Goal: Transaction & Acquisition: Book appointment/travel/reservation

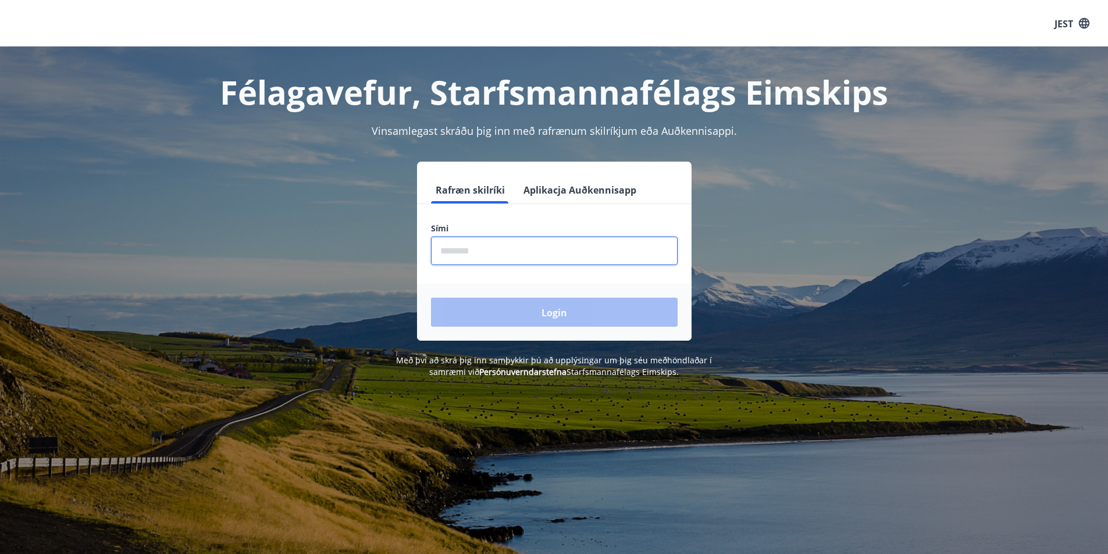
click at [496, 250] on input "phone" at bounding box center [554, 251] width 247 height 28
click at [548, 191] on font "Aplikacja Auðkennisapp" at bounding box center [579, 190] width 113 height 13
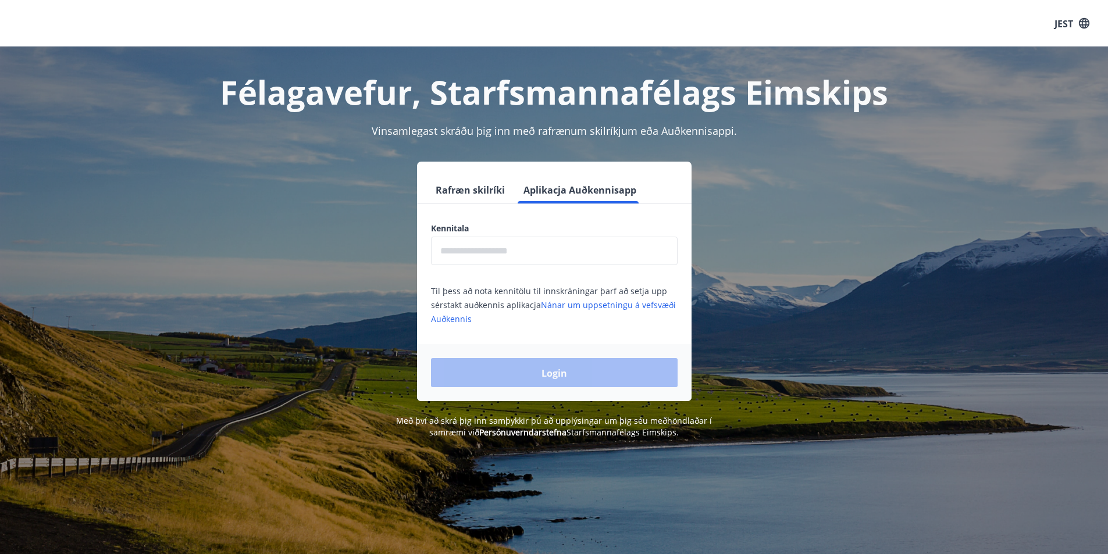
click at [466, 190] on font "Rafræn skilríki" at bounding box center [470, 190] width 69 height 13
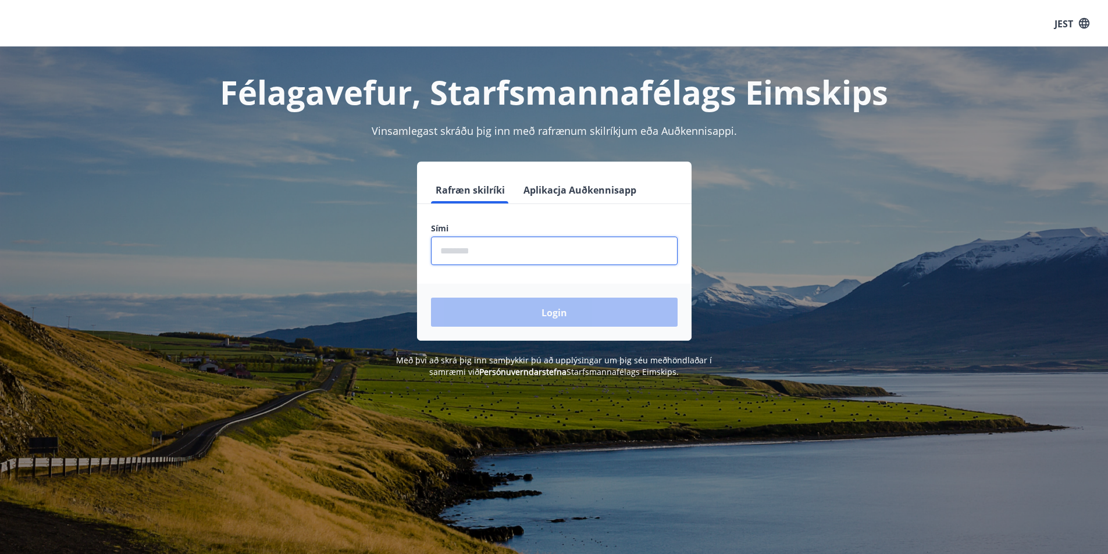
click at [500, 252] on input "phone" at bounding box center [554, 251] width 247 height 28
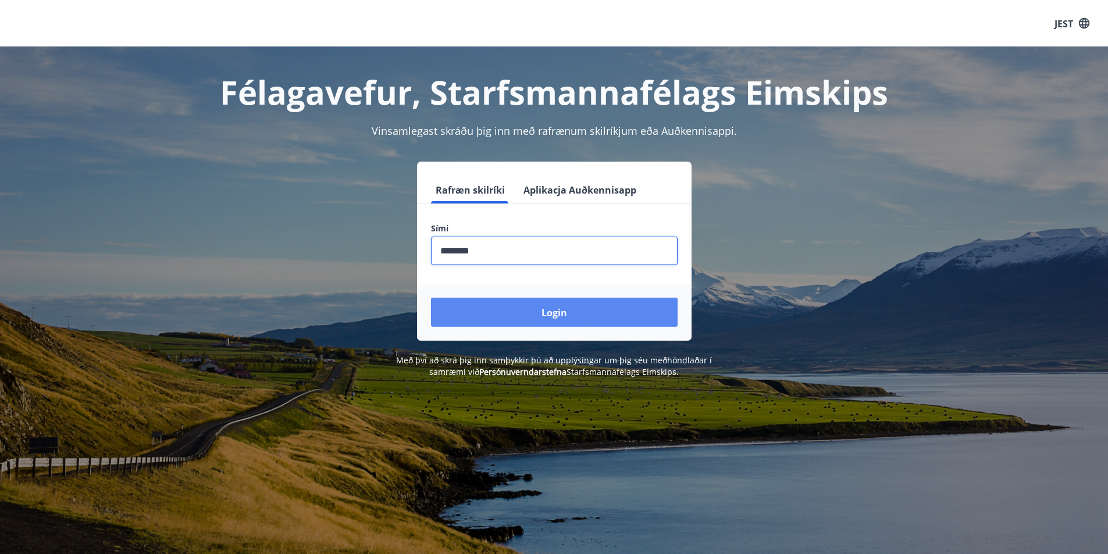
type input "********"
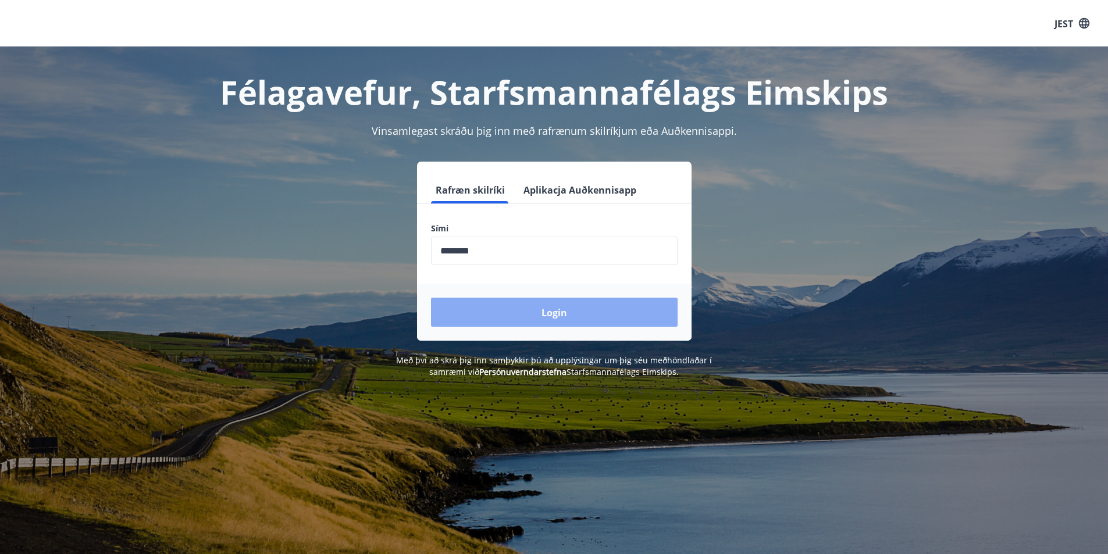
click at [544, 312] on font "Login" at bounding box center [554, 312] width 26 height 13
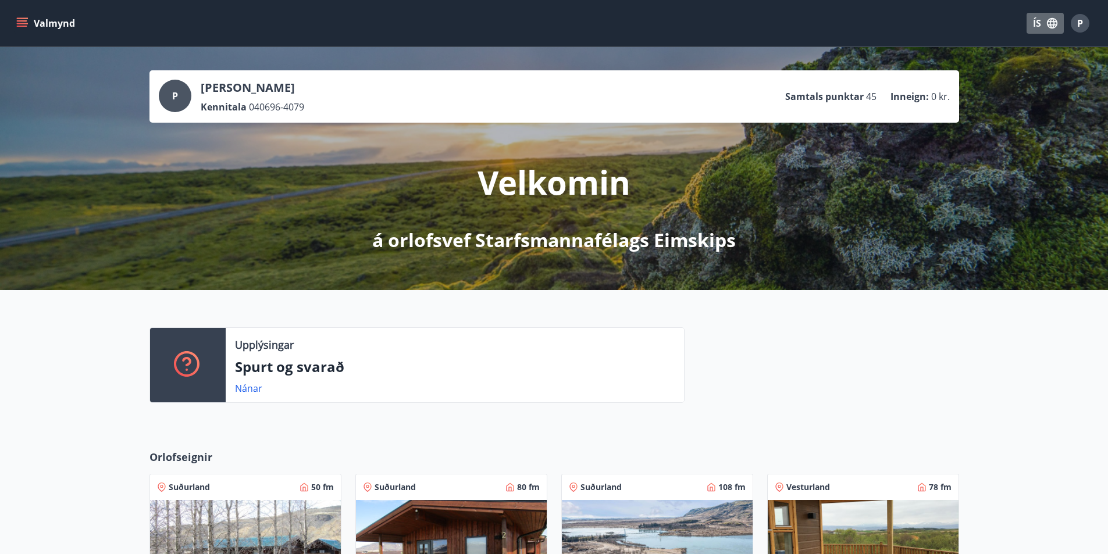
click at [1034, 27] on button "ÍS" at bounding box center [1044, 23] width 37 height 21
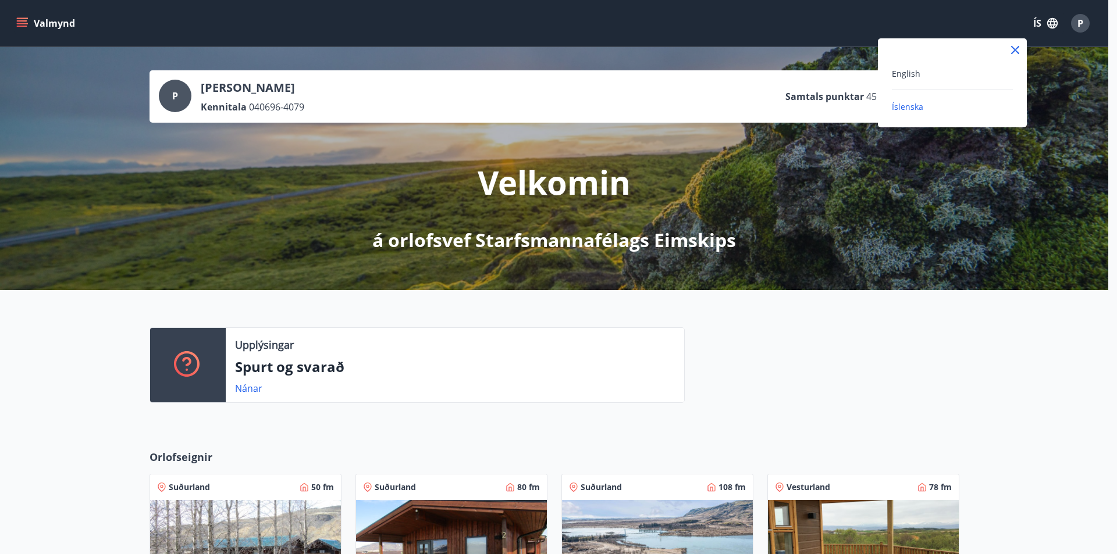
click at [929, 106] on div "Íslenska" at bounding box center [952, 106] width 121 height 14
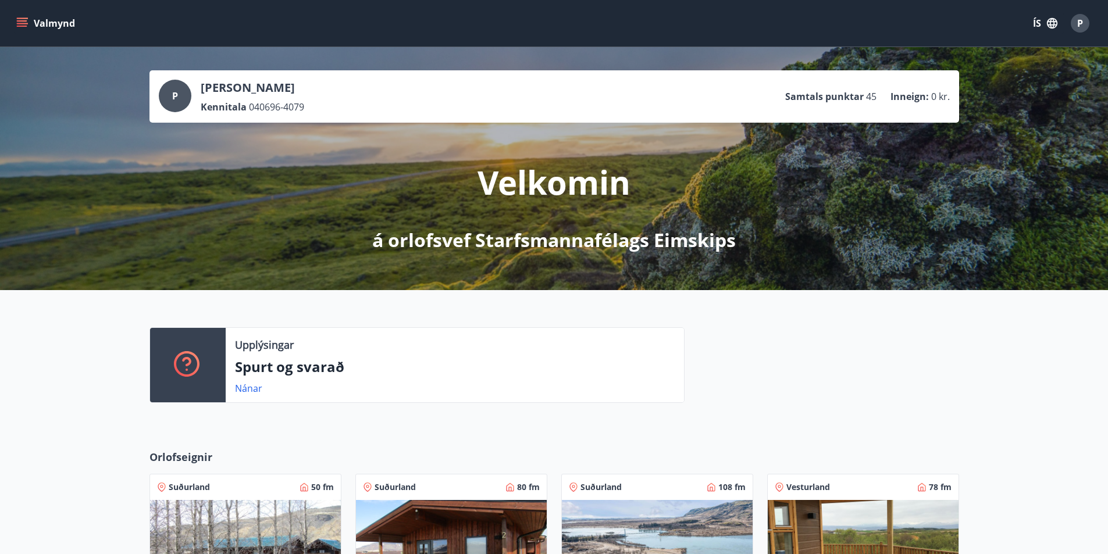
click at [1044, 24] on button "ÍS" at bounding box center [1044, 23] width 37 height 21
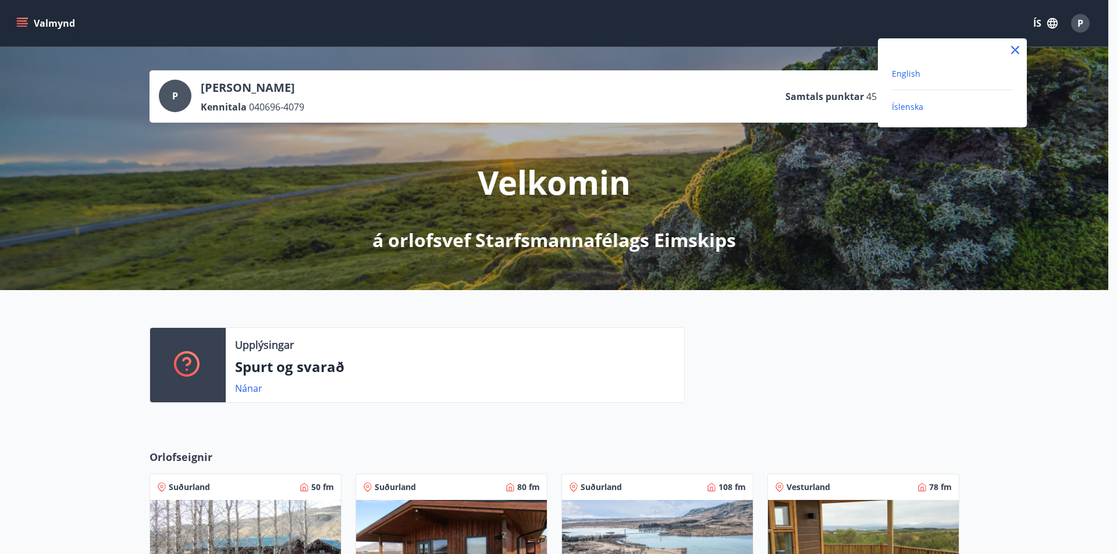
click at [913, 76] on span "English" at bounding box center [906, 73] width 28 height 11
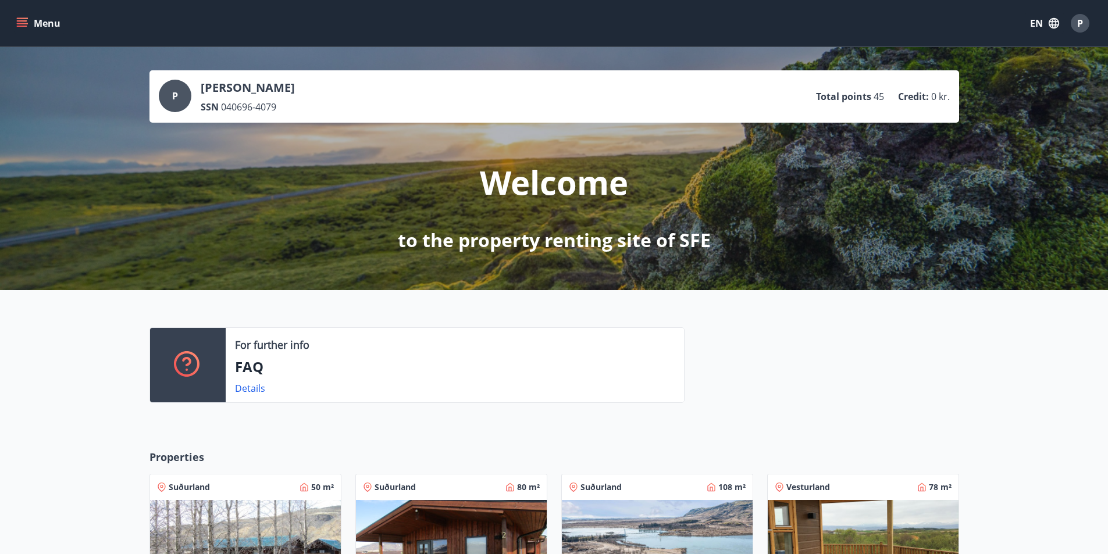
click at [610, 104] on div "P [PERSON_NAME] SSN 040696-4079 Total points 45 Credit : 0 kr." at bounding box center [554, 97] width 791 height 34
click at [34, 27] on button "Menu" at bounding box center [39, 23] width 51 height 21
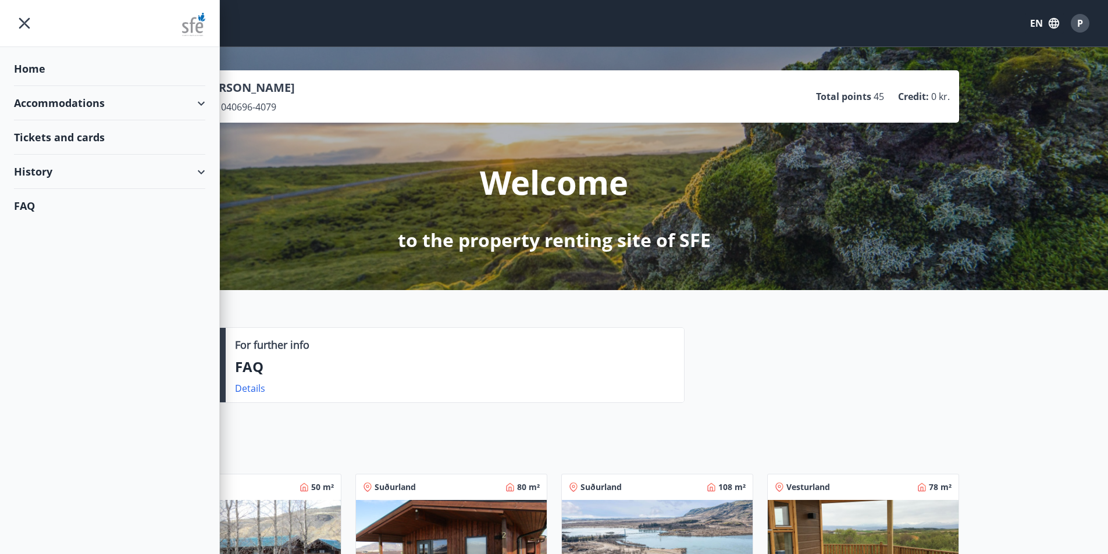
click at [68, 102] on div "Accommodations" at bounding box center [109, 103] width 191 height 34
click at [42, 130] on div "Offers" at bounding box center [109, 132] width 173 height 24
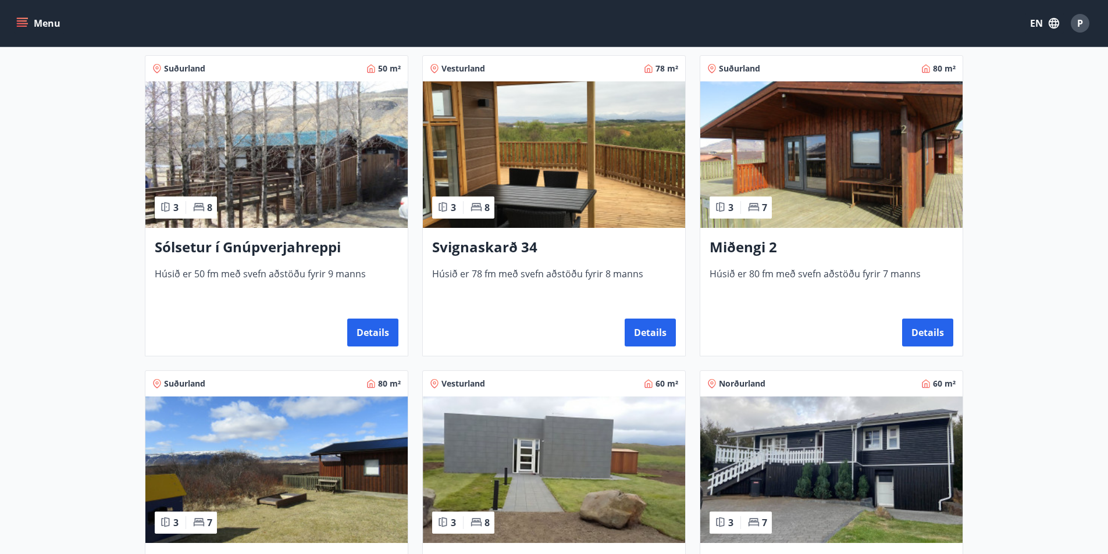
scroll to position [233, 0]
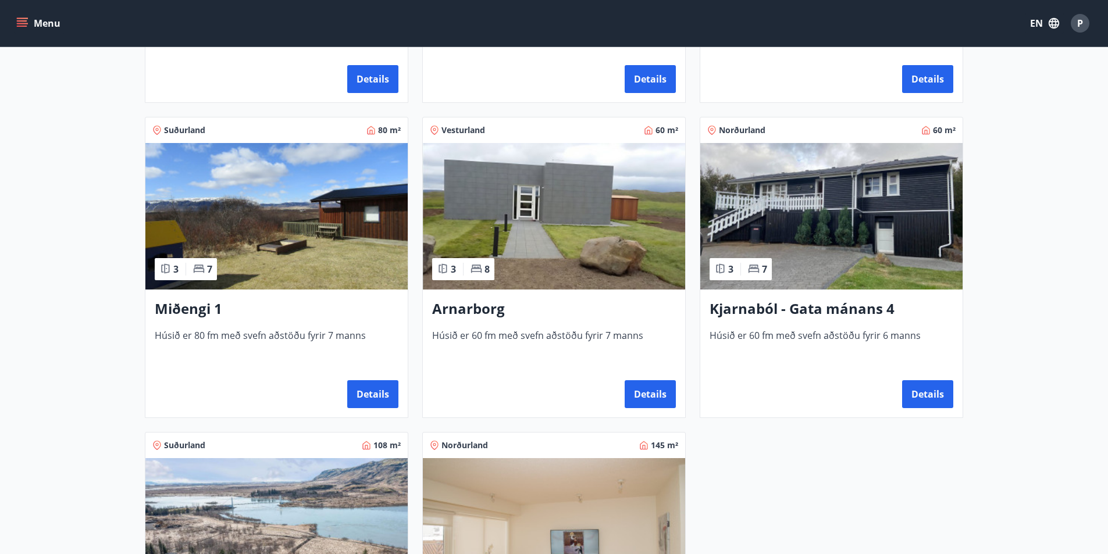
click at [311, 195] on img at bounding box center [276, 216] width 262 height 147
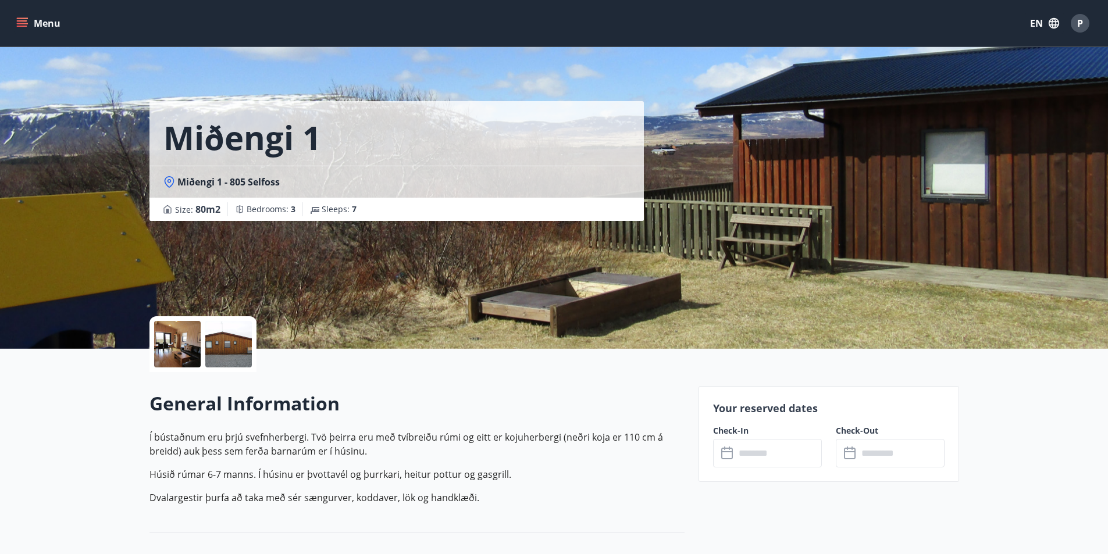
click at [764, 454] on input "text" at bounding box center [778, 453] width 87 height 28
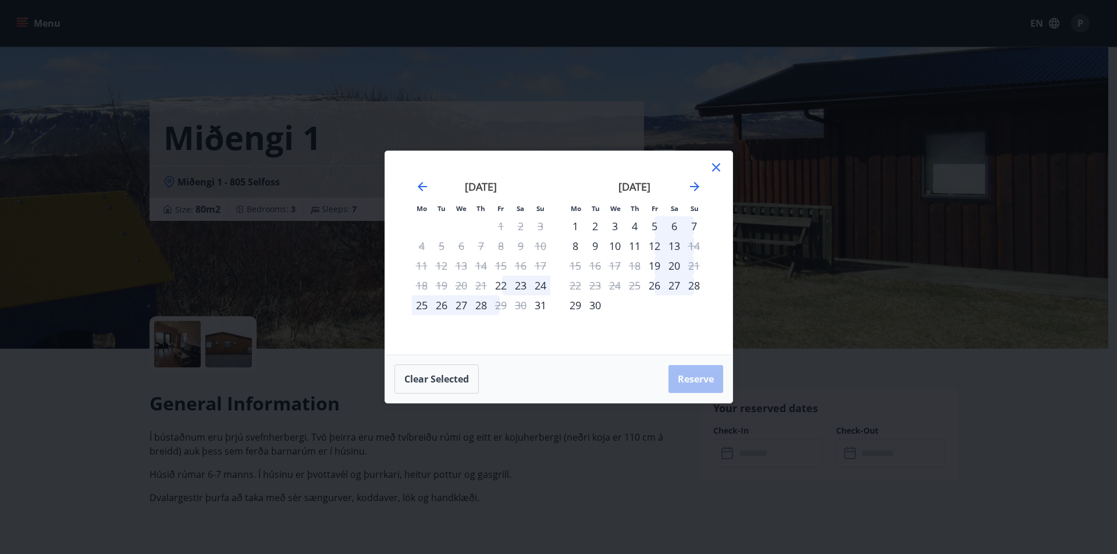
drag, startPoint x: 702, startPoint y: 183, endPoint x: 694, endPoint y: 184, distance: 7.6
click at [701, 183] on div "[DATE]" at bounding box center [634, 190] width 138 height 51
click at [694, 184] on icon "Move forward to switch to the next month." at bounding box center [694, 187] width 14 height 14
click at [575, 272] on div "10" at bounding box center [575, 266] width 20 height 20
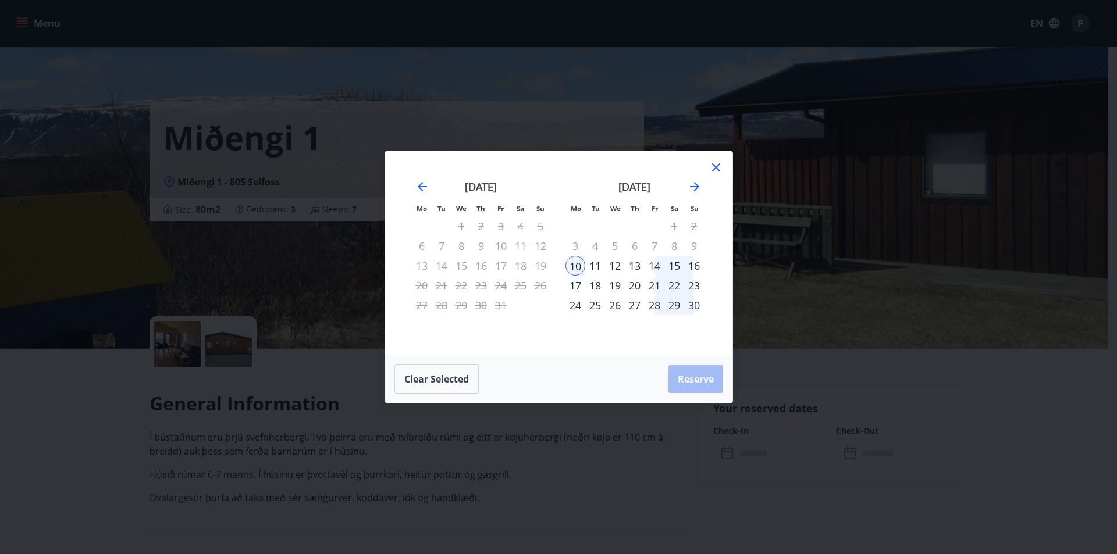
click at [614, 268] on div "12" at bounding box center [615, 266] width 20 height 20
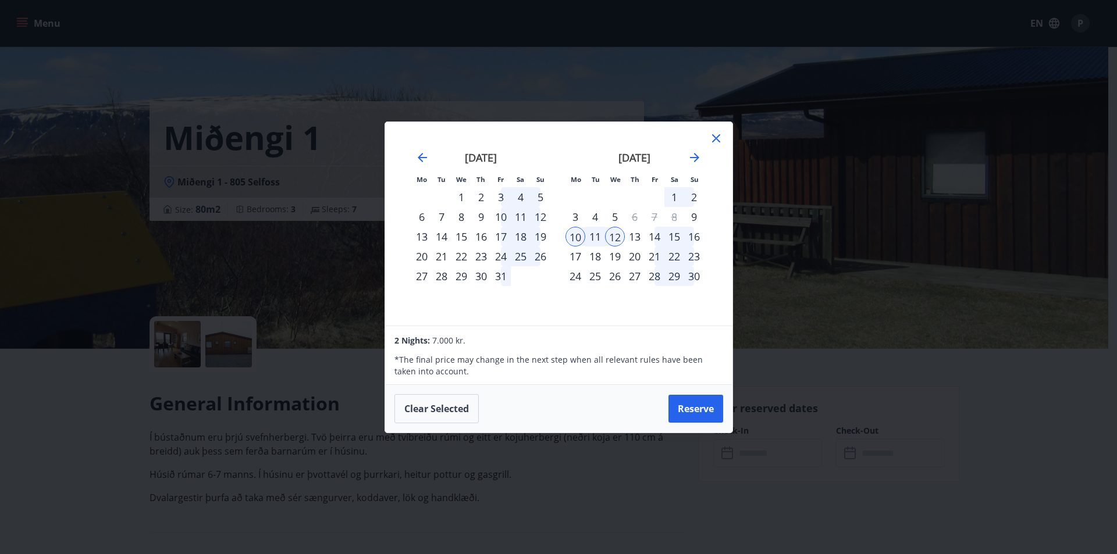
click at [715, 141] on icon at bounding box center [716, 138] width 14 height 14
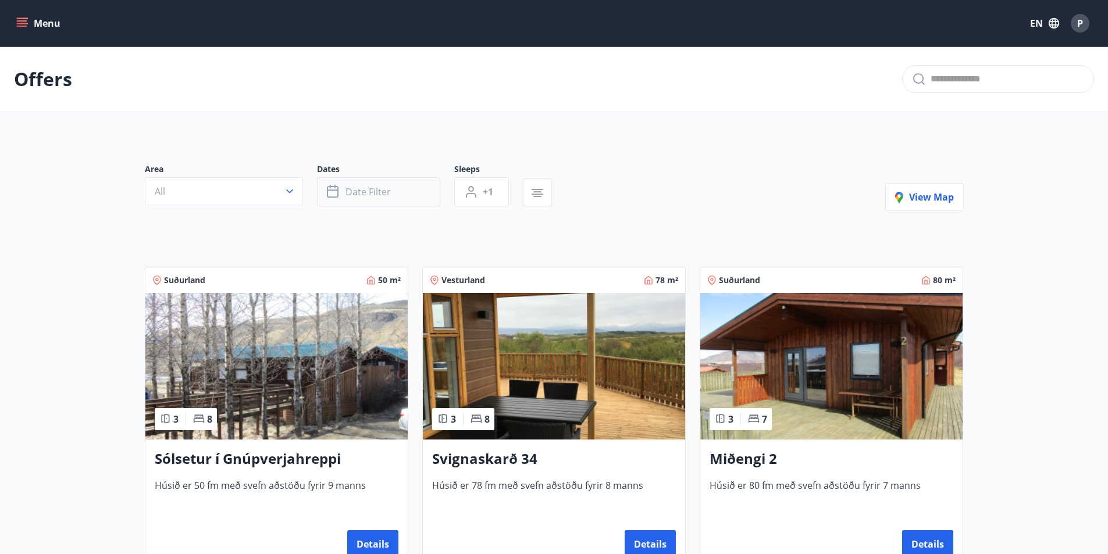
click at [400, 199] on button "Date filter" at bounding box center [378, 191] width 123 height 29
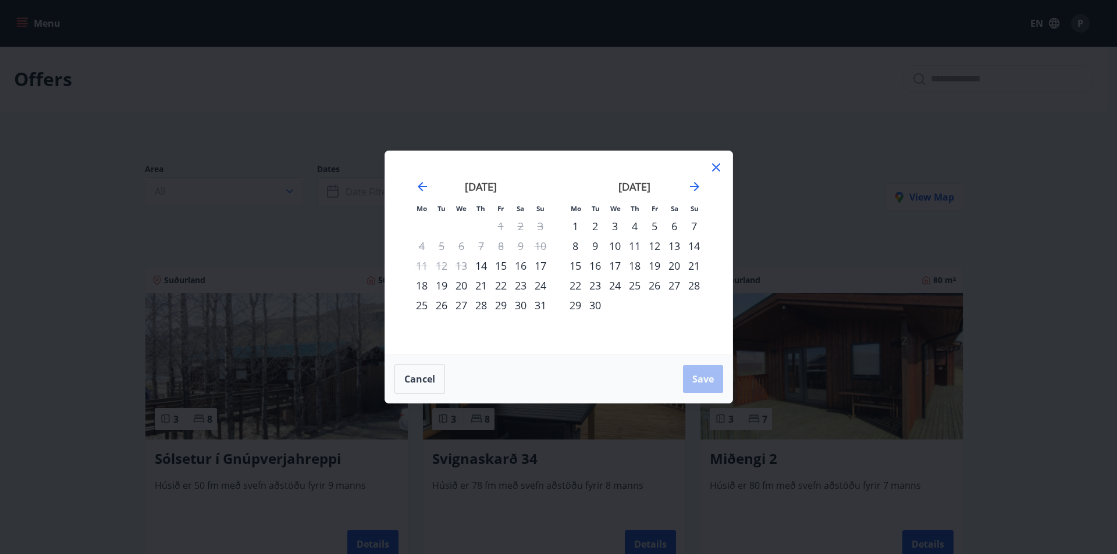
click at [249, 190] on div "Mo Tu We Th Fr Sa Su Mo Tu We Th Fr Sa Su [DATE] 1 2 3 4 5 6 7 8 9 10 11 12 13 …" at bounding box center [558, 277] width 1117 height 554
click at [887, 49] on div "Mo Tu We Th Fr Sa Su Mo Tu We Th Fr Sa Su [DATE] 1 2 3 4 5 6 7 8 9 10 11 12 13 …" at bounding box center [558, 277] width 1117 height 554
click at [711, 162] on icon at bounding box center [716, 168] width 14 height 14
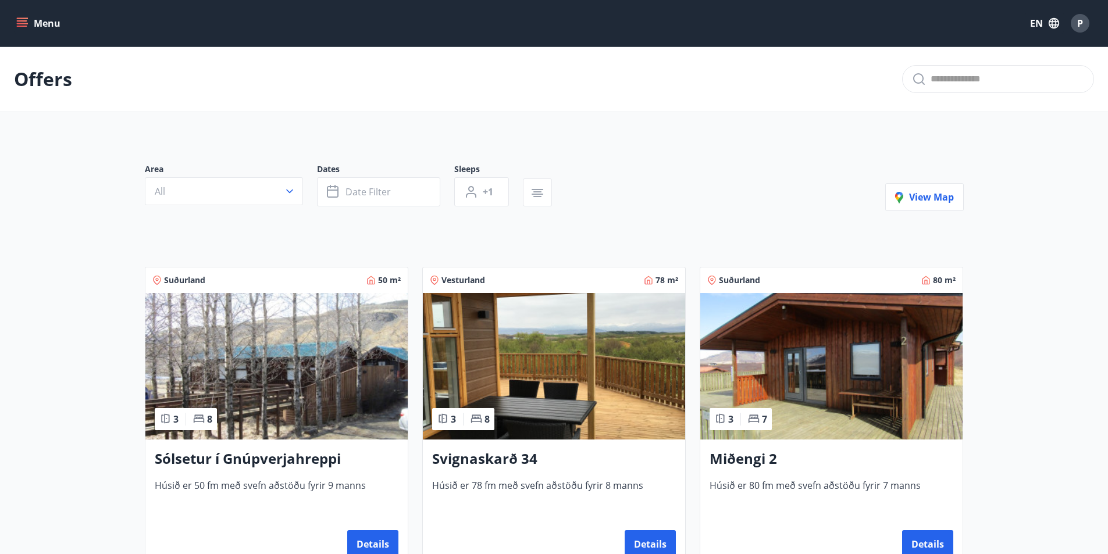
click at [38, 14] on button "Menu" at bounding box center [39, 23] width 51 height 21
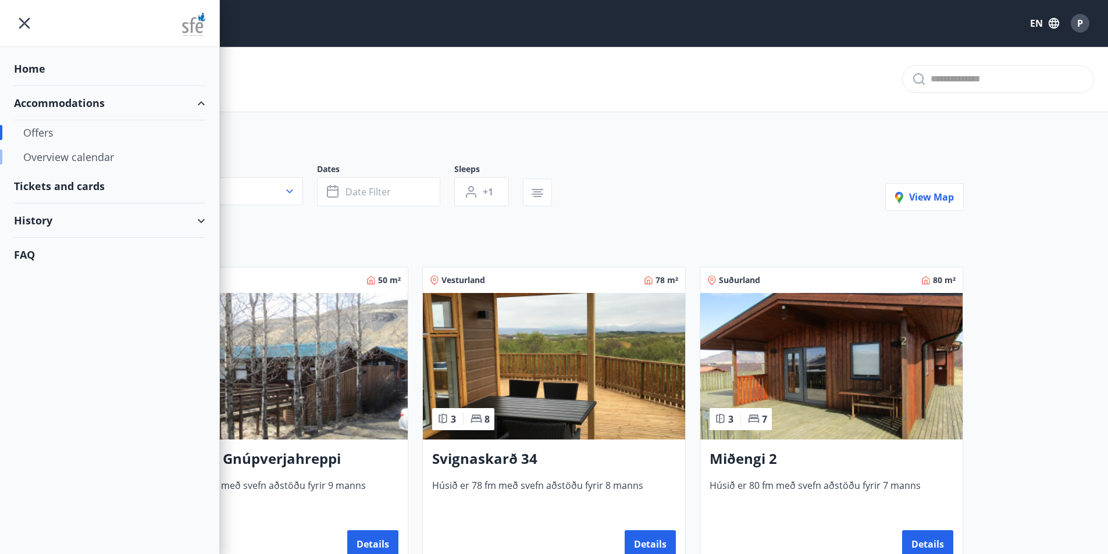
click at [68, 160] on div "Overview calendar" at bounding box center [109, 157] width 173 height 24
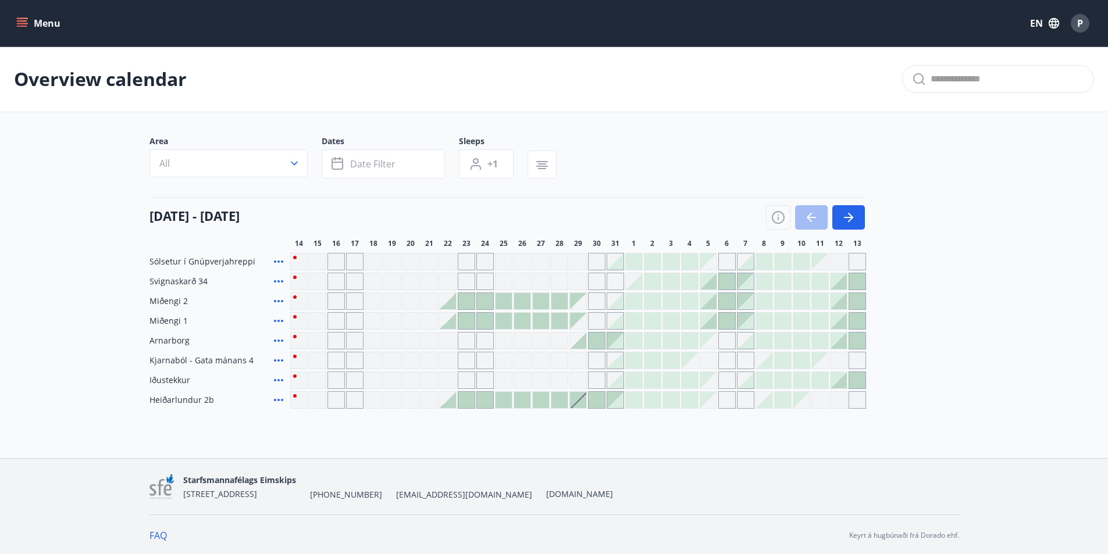
click at [31, 32] on button "Menu" at bounding box center [39, 23] width 51 height 21
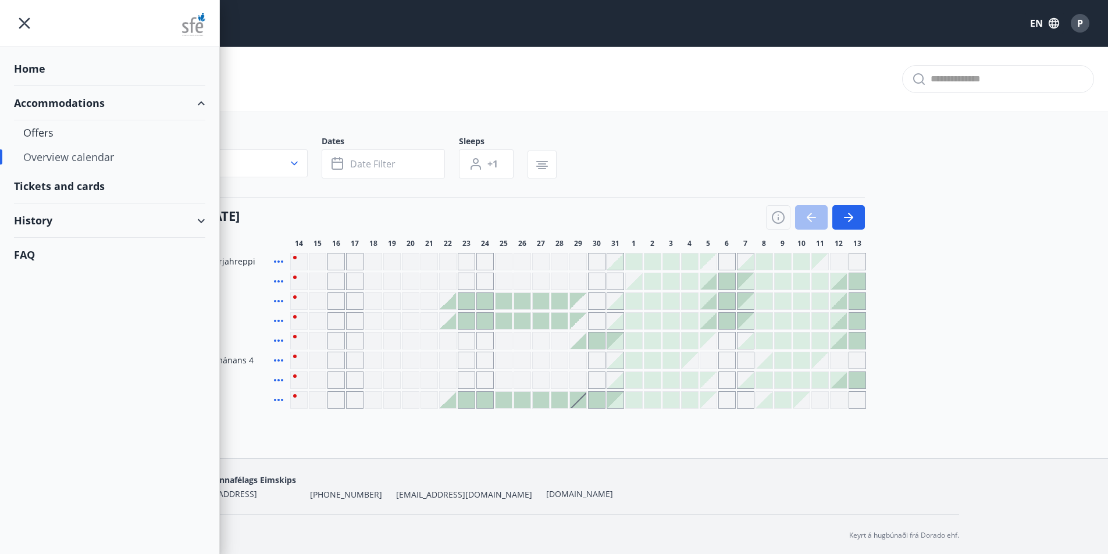
click at [64, 191] on div "Tickets and cards" at bounding box center [109, 186] width 191 height 34
click at [51, 187] on div "Tickets and cards" at bounding box center [109, 186] width 191 height 34
click at [40, 220] on div "History" at bounding box center [109, 221] width 191 height 34
click at [54, 254] on div "Bookings" at bounding box center [109, 250] width 173 height 24
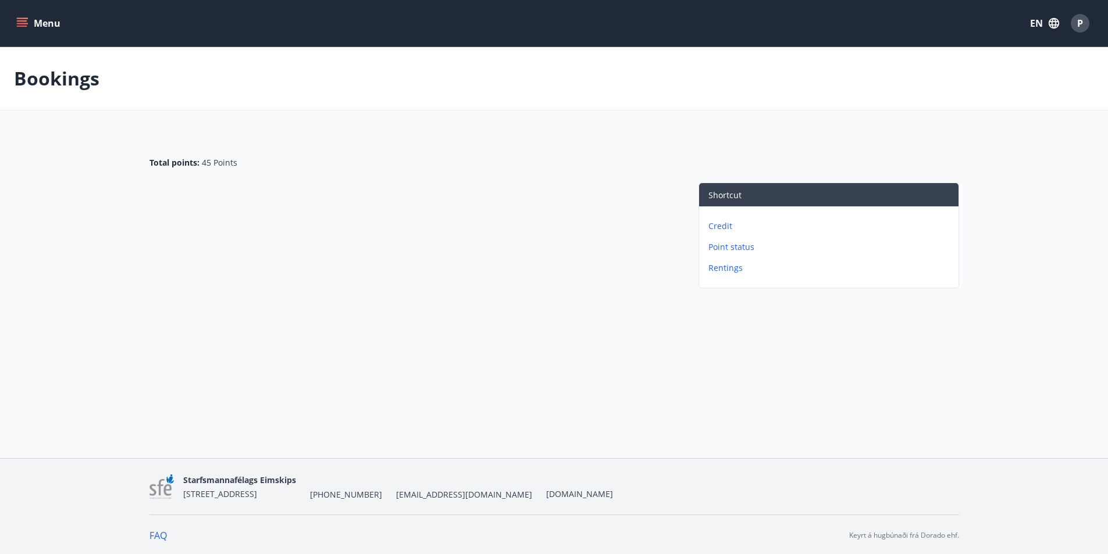
click at [39, 28] on button "Menu" at bounding box center [39, 23] width 51 height 21
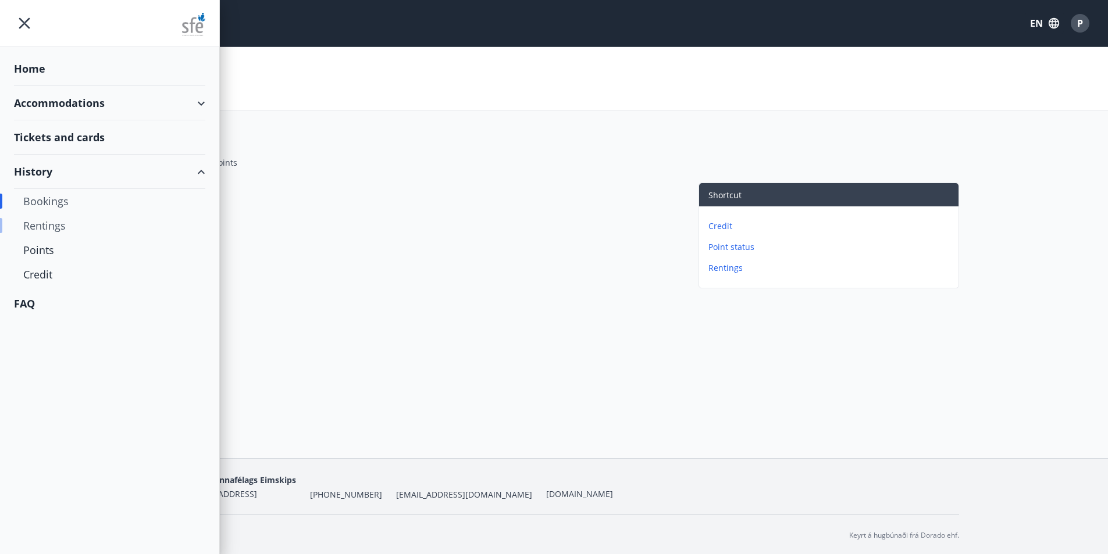
click at [51, 227] on div "Rentings" at bounding box center [109, 225] width 173 height 24
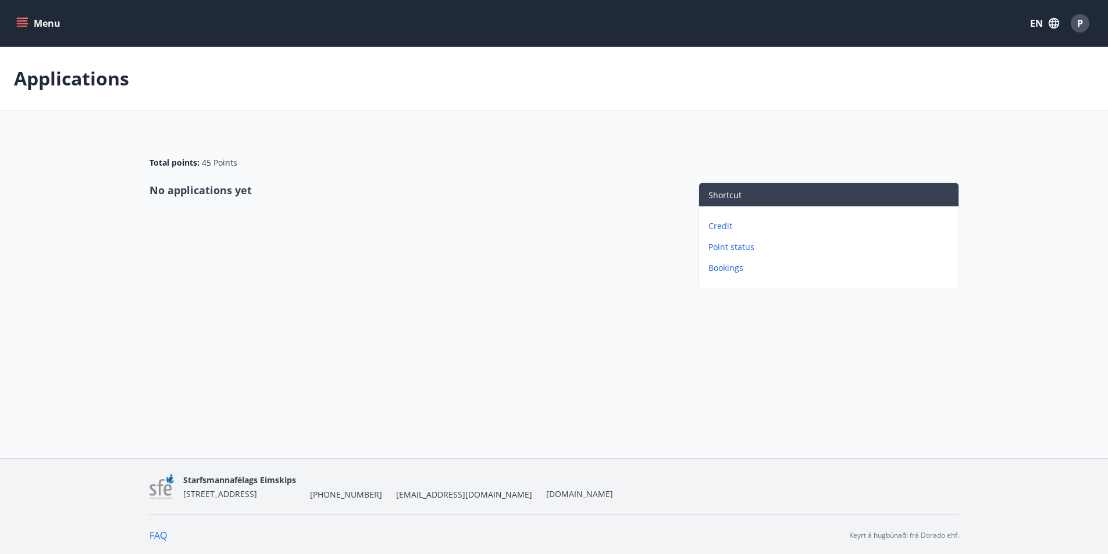
click at [56, 30] on button "Menu" at bounding box center [39, 23] width 51 height 21
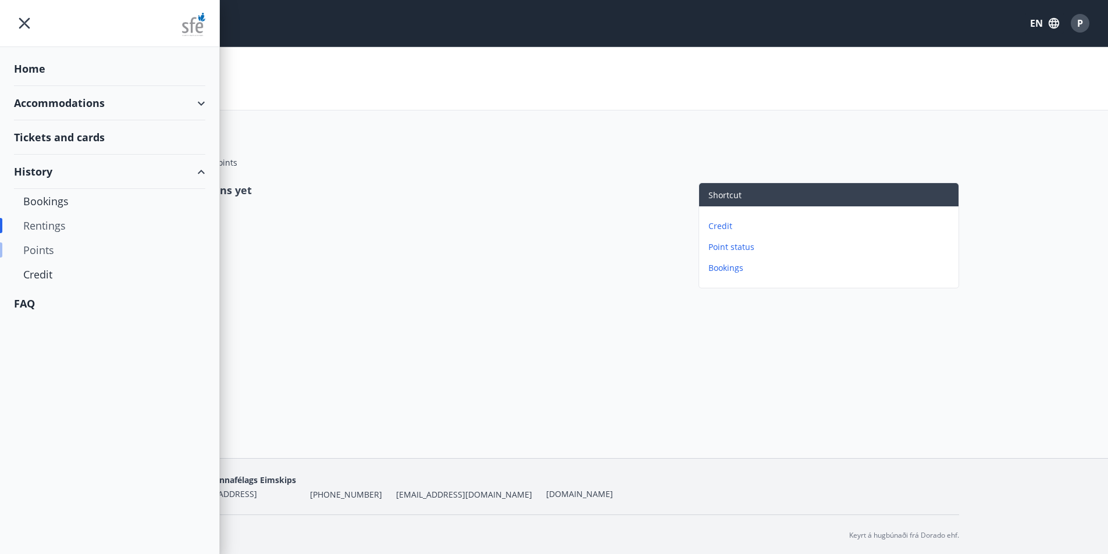
click at [56, 249] on div "Points" at bounding box center [109, 250] width 173 height 24
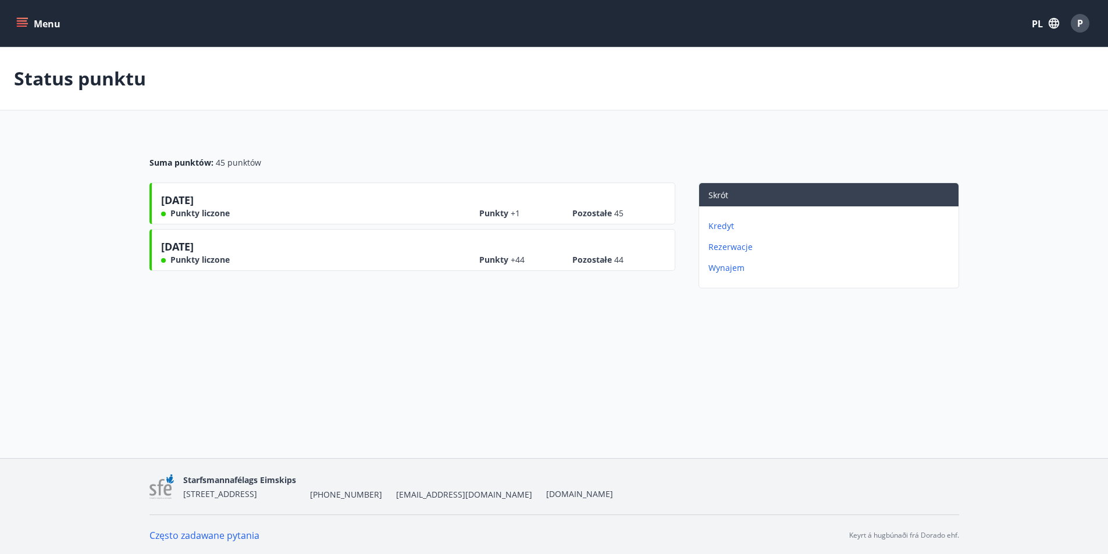
click at [337, 259] on div "[DATE] Punkty liczone Punkty +44 Pozostałe 44" at bounding box center [413, 252] width 504 height 27
click at [622, 259] on font "44" at bounding box center [618, 259] width 9 height 11
click at [729, 250] on font "Rezerwacje" at bounding box center [730, 246] width 44 height 11
click at [36, 30] on button "Menu" at bounding box center [39, 23] width 51 height 21
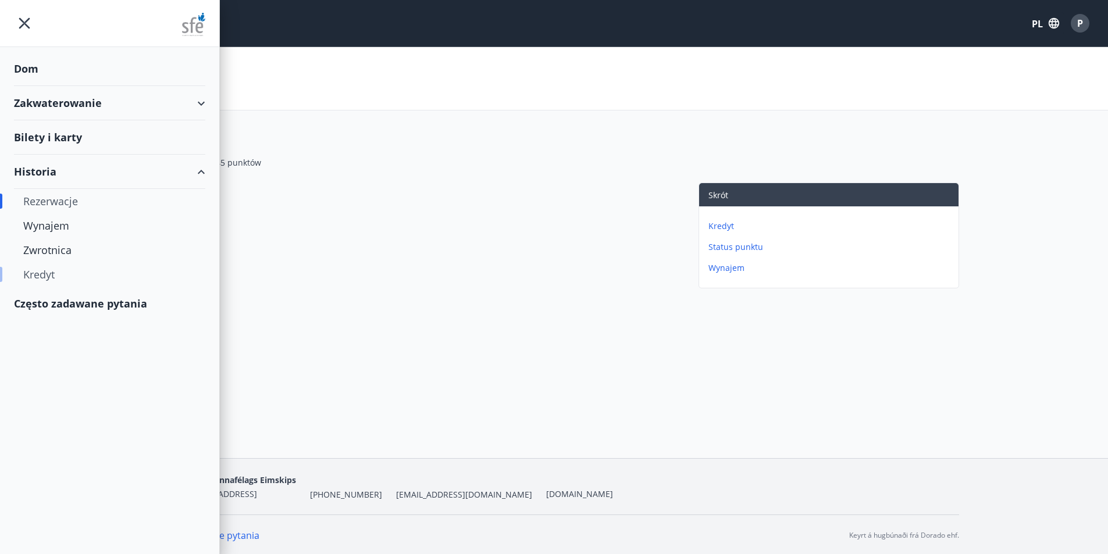
click at [38, 273] on font "Kredyt" at bounding box center [38, 275] width 31 height 14
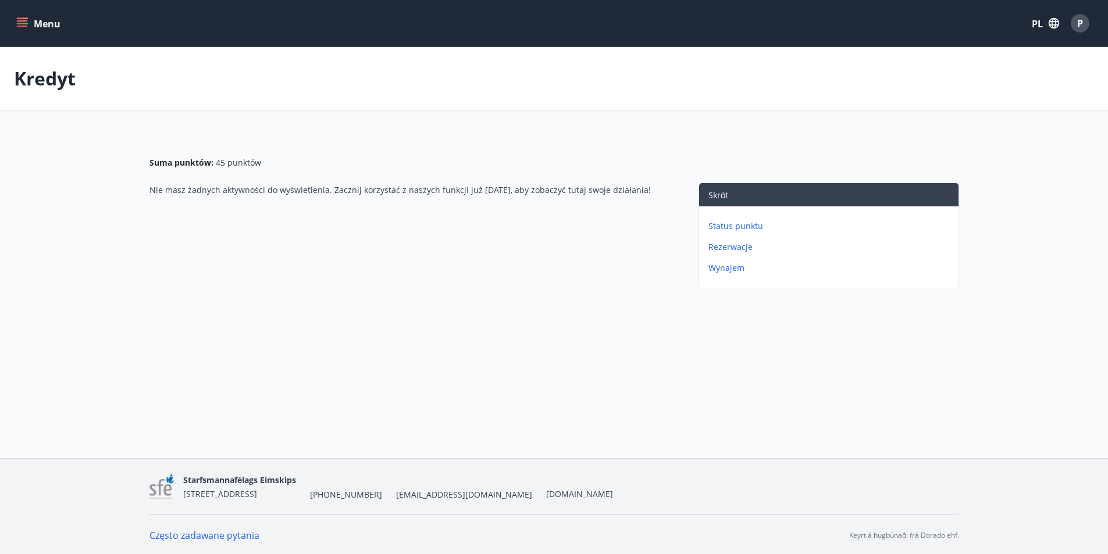
click at [33, 33] on button "Menu" at bounding box center [39, 23] width 51 height 21
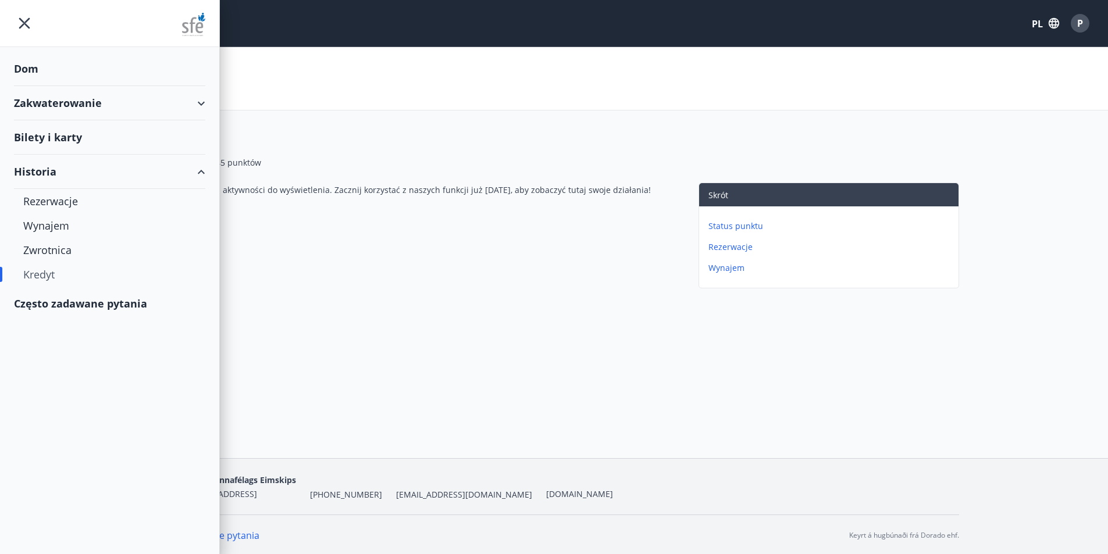
click at [58, 309] on font "Często zadawane pytania" at bounding box center [80, 304] width 133 height 14
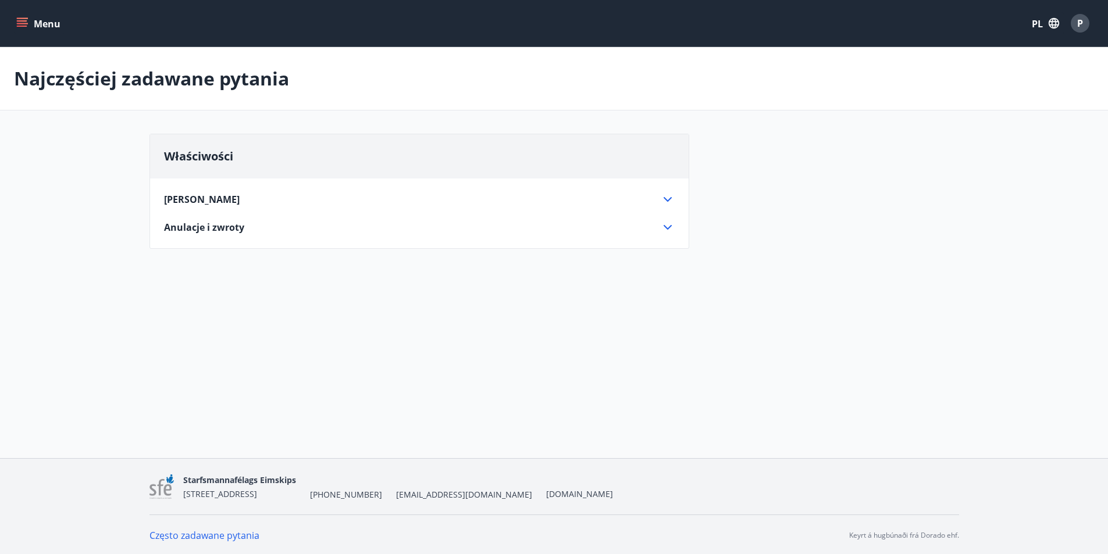
click at [195, 197] on font "[PERSON_NAME]" at bounding box center [202, 199] width 76 height 13
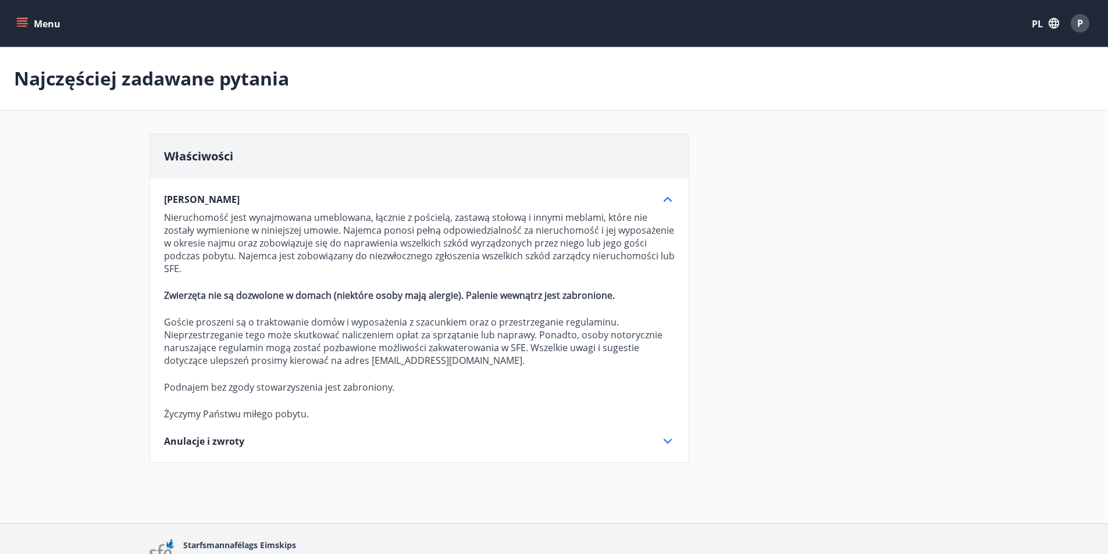
click at [195, 197] on font "[PERSON_NAME]" at bounding box center [202, 199] width 76 height 13
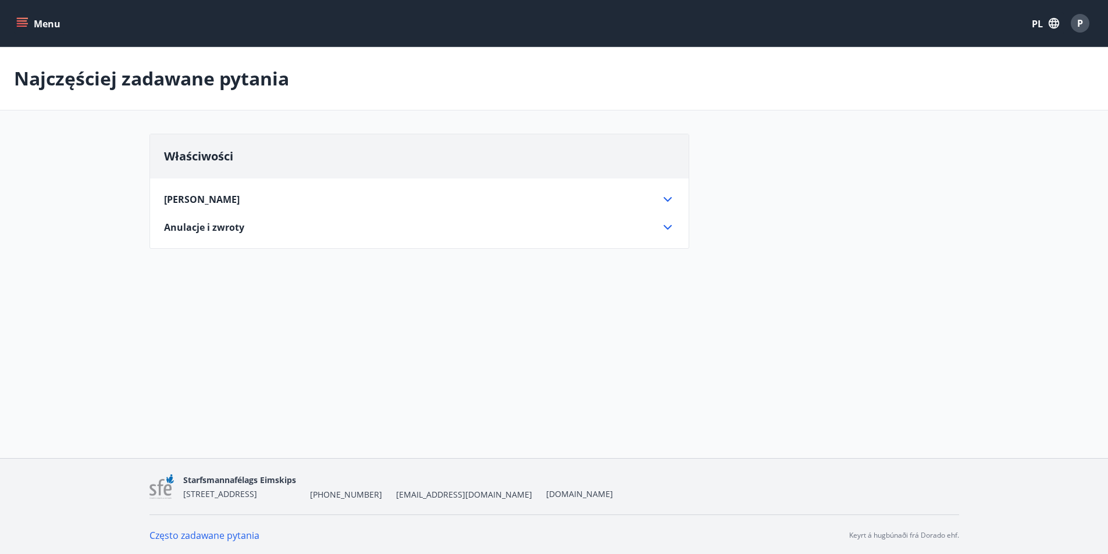
click at [213, 230] on font "Anulacje i zwroty" at bounding box center [204, 227] width 80 height 13
click at [216, 230] on font "Anulacje i zwroty" at bounding box center [204, 227] width 80 height 13
click at [45, 23] on font "Menu" at bounding box center [47, 23] width 27 height 13
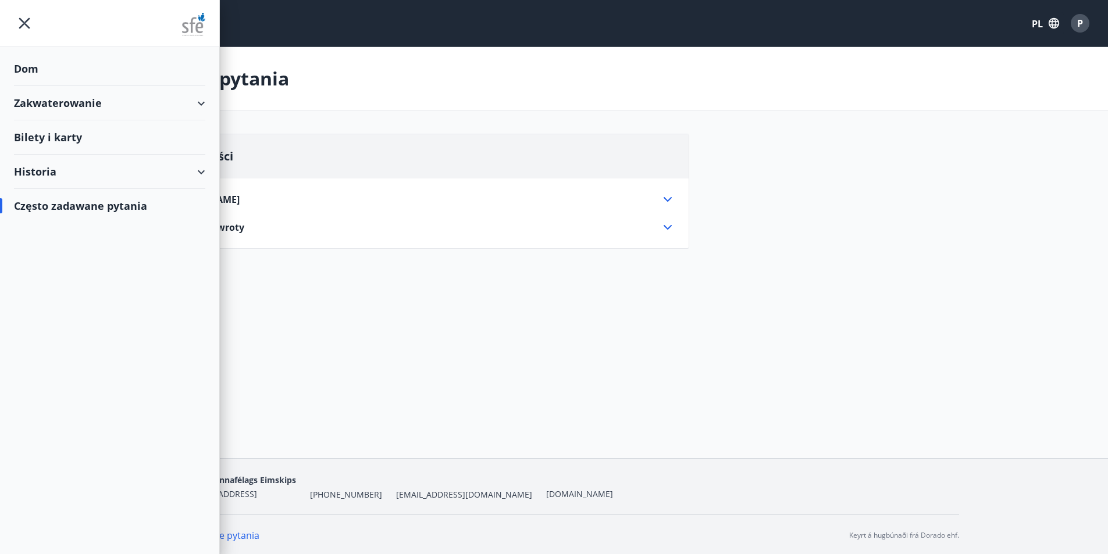
click at [42, 101] on font "Zakwaterowanie" at bounding box center [58, 103] width 88 height 14
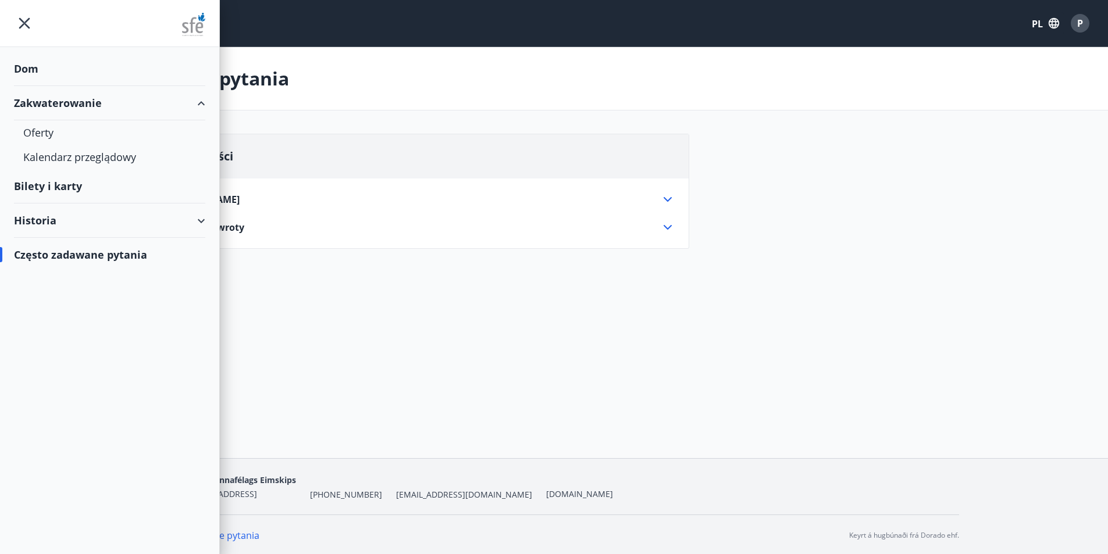
click at [42, 101] on font "Zakwaterowanie" at bounding box center [58, 103] width 88 height 14
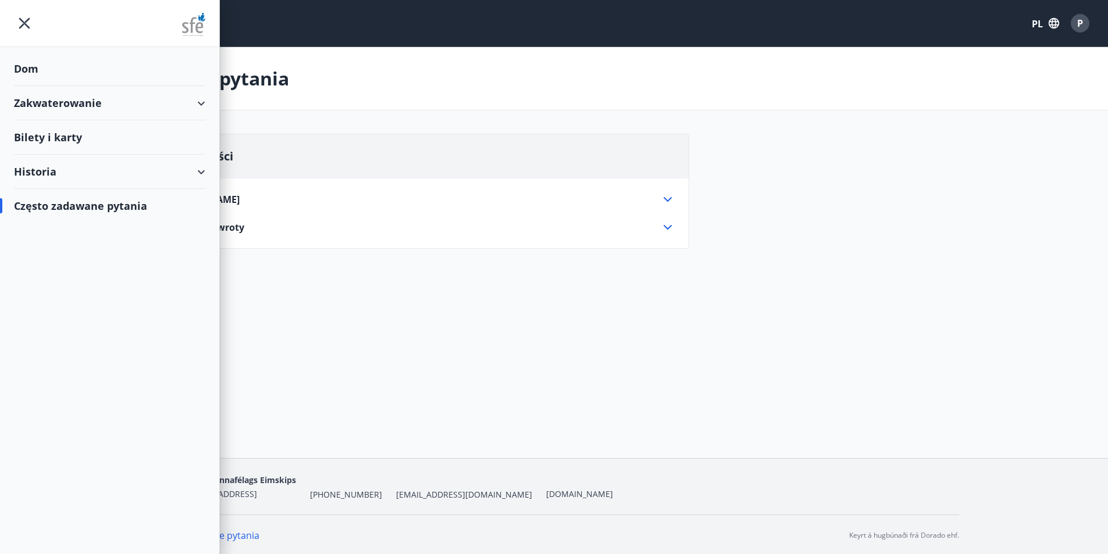
click at [31, 72] on font "Dom" at bounding box center [26, 69] width 24 height 14
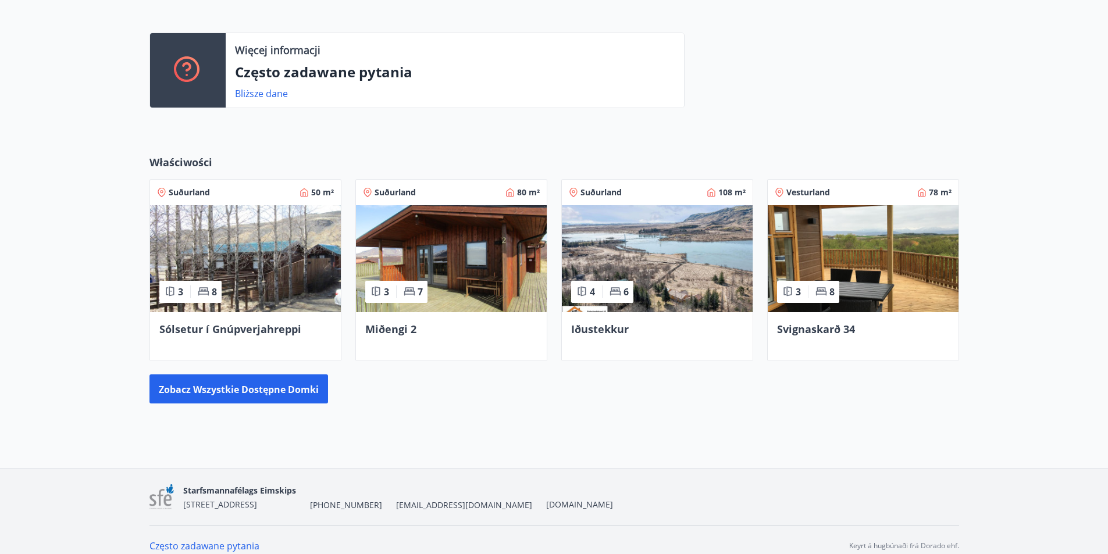
scroll to position [307, 0]
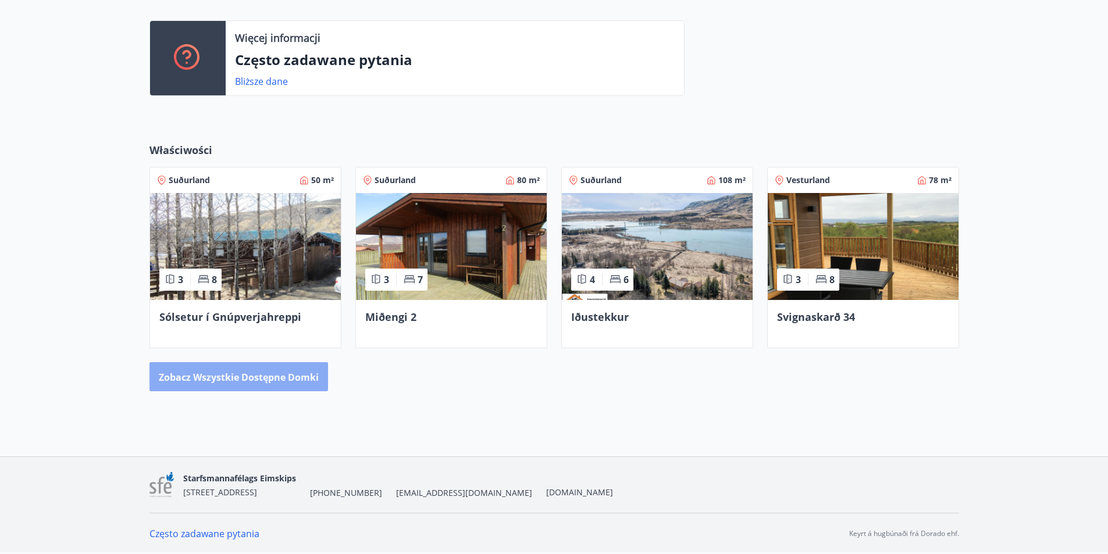
click at [276, 377] on font "Zobacz wszystkie dostępne domki" at bounding box center [239, 377] width 160 height 13
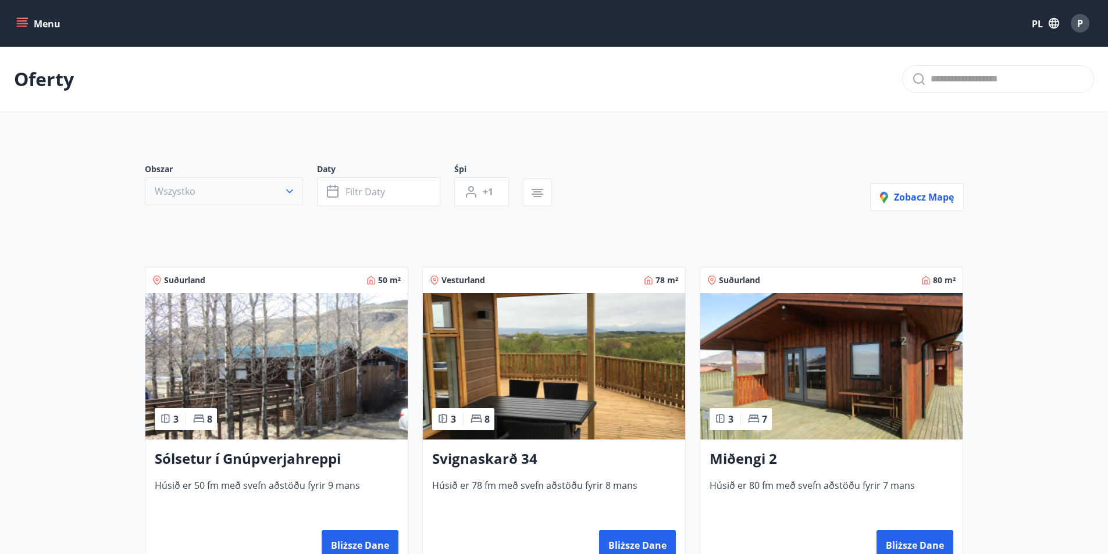
click at [226, 192] on button "Wszystko" at bounding box center [224, 191] width 158 height 28
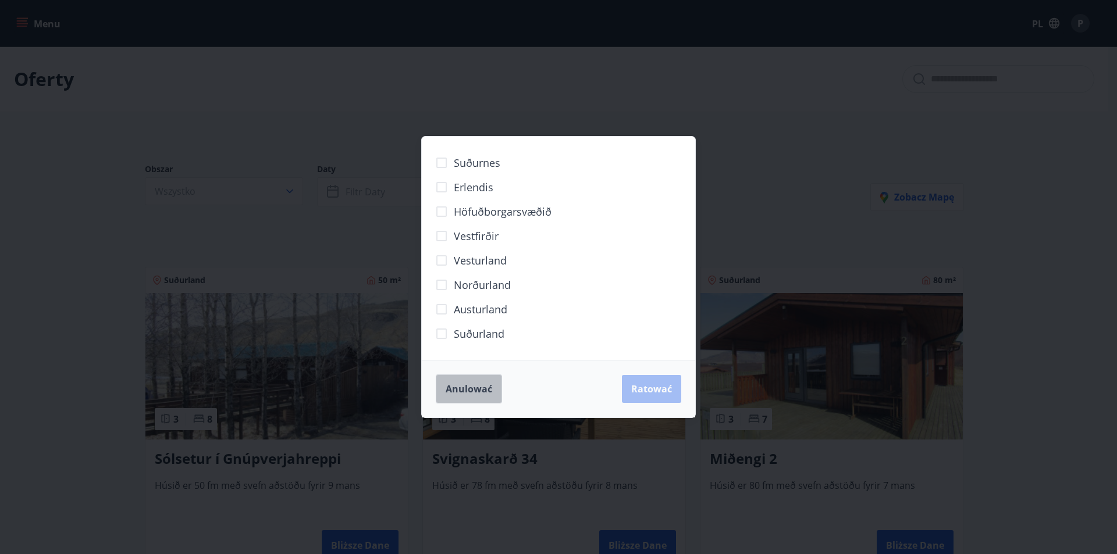
drag, startPoint x: 463, startPoint y: 396, endPoint x: 432, endPoint y: 384, distance: 33.5
click at [463, 395] on button "Anulować" at bounding box center [469, 389] width 66 height 29
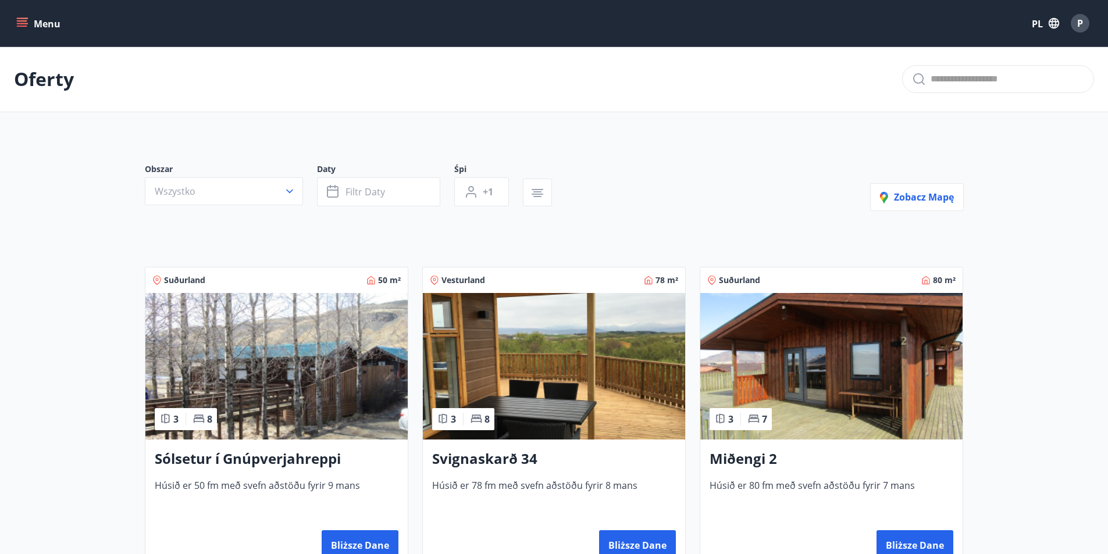
click at [225, 204] on button "Wszystko" at bounding box center [224, 191] width 158 height 28
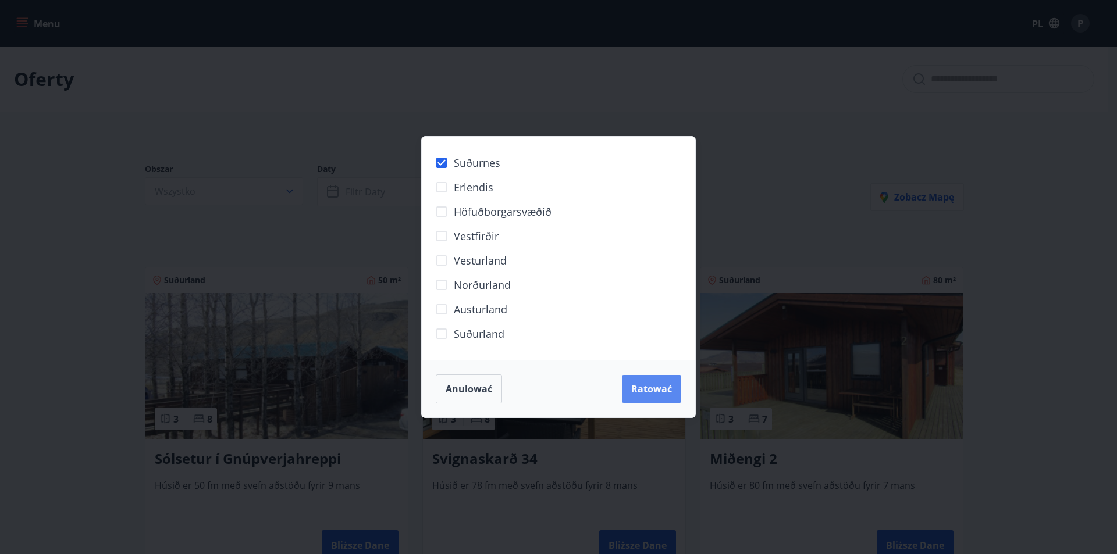
click at [644, 381] on button "Ratować" at bounding box center [651, 389] width 59 height 28
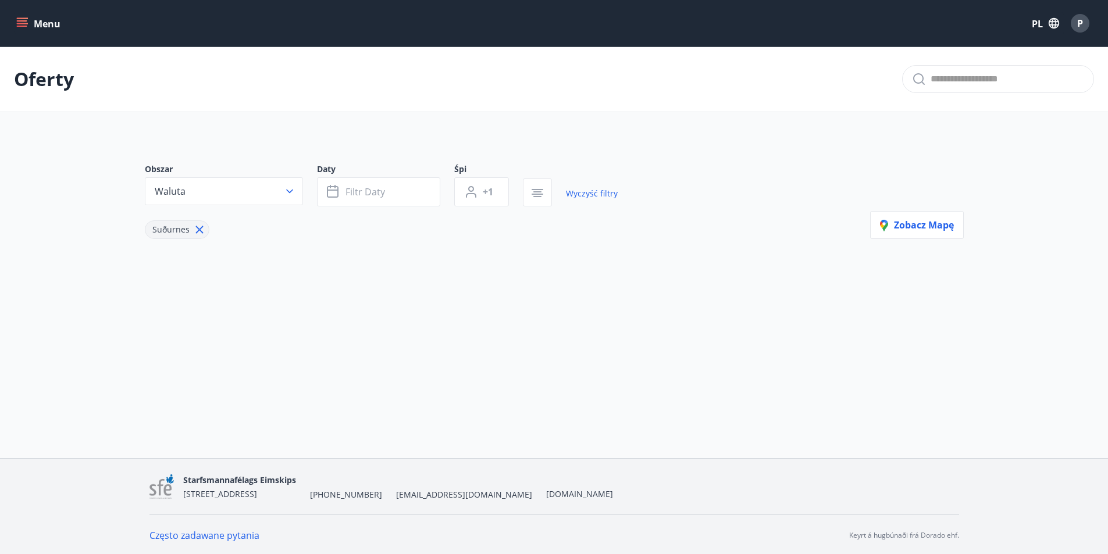
click at [193, 228] on icon at bounding box center [199, 229] width 13 height 13
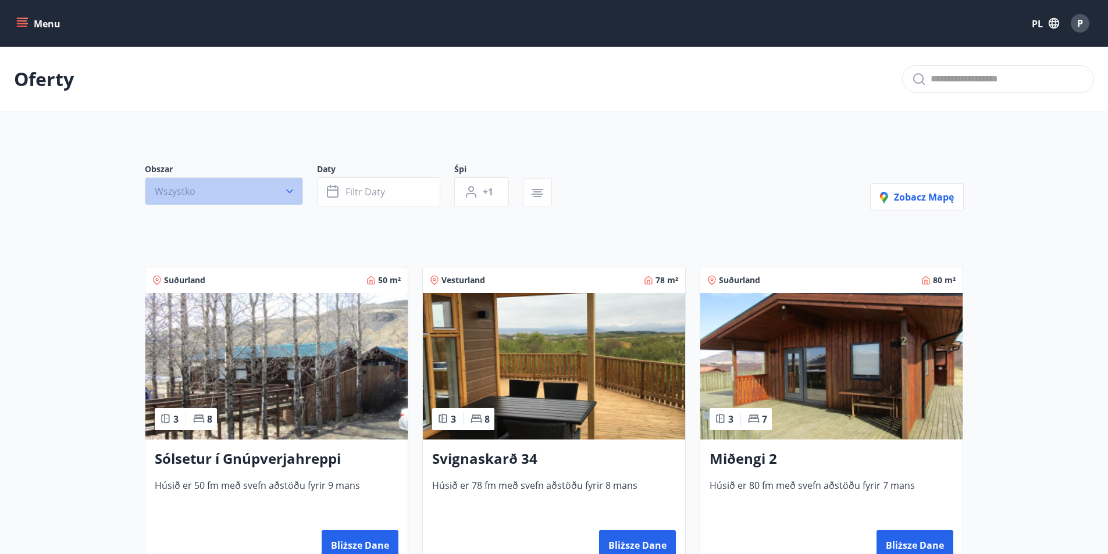
click at [202, 183] on button "Wszystko" at bounding box center [224, 191] width 158 height 28
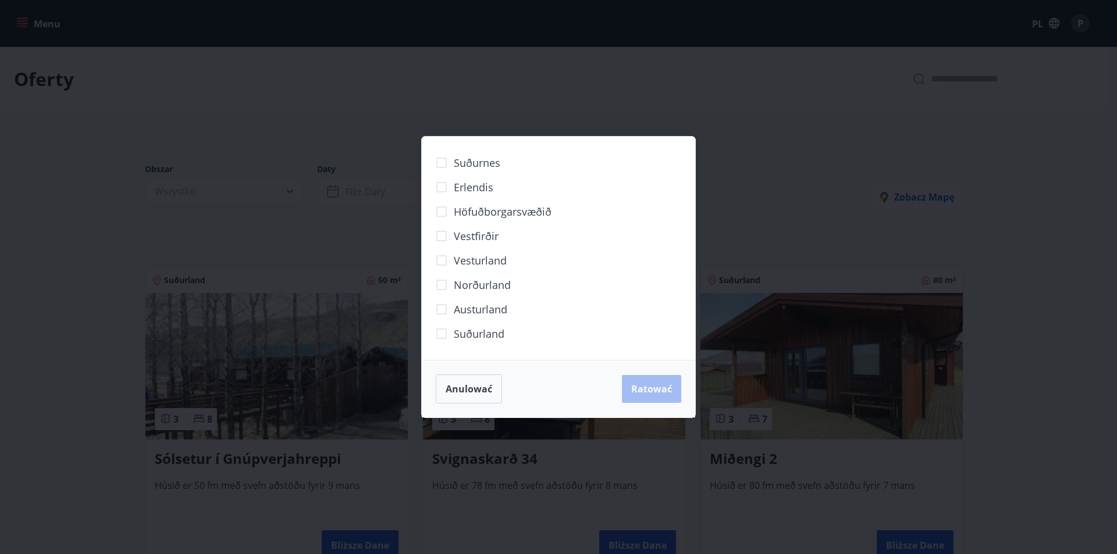
click at [522, 208] on font "Höfuðborgarsvæðið" at bounding box center [503, 212] width 98 height 14
drag, startPoint x: 662, startPoint y: 385, endPoint x: 655, endPoint y: 384, distance: 7.0
click at [659, 387] on font "Ratować" at bounding box center [651, 389] width 41 height 13
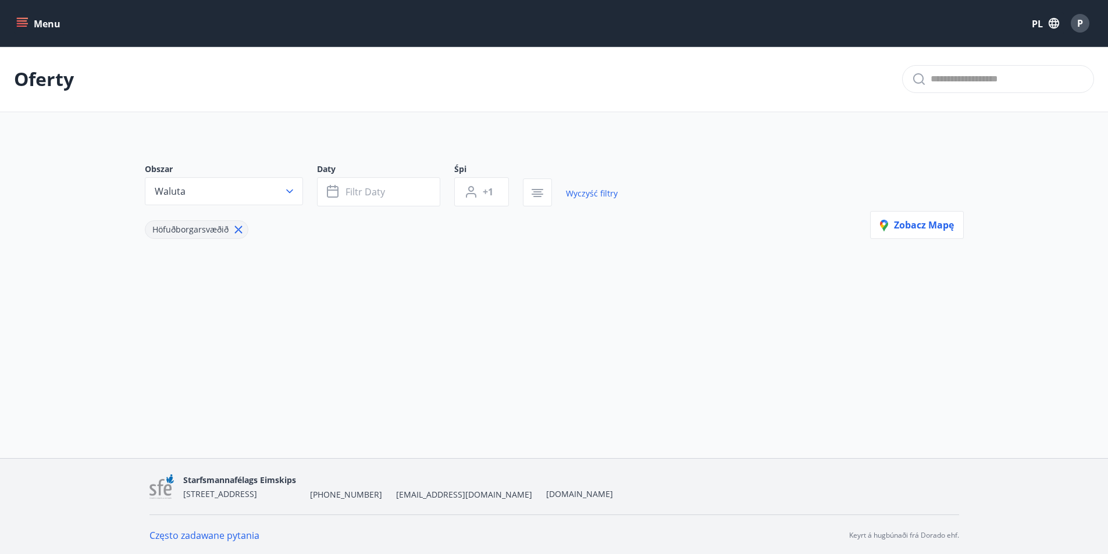
click at [233, 225] on icon at bounding box center [238, 229] width 13 height 13
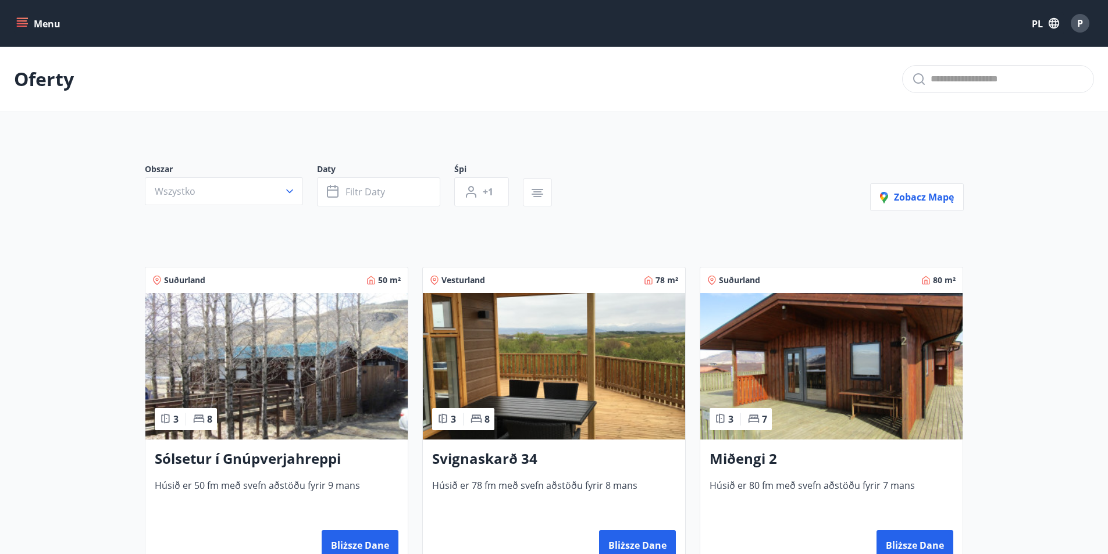
click at [35, 18] on font "Menu" at bounding box center [47, 23] width 27 height 13
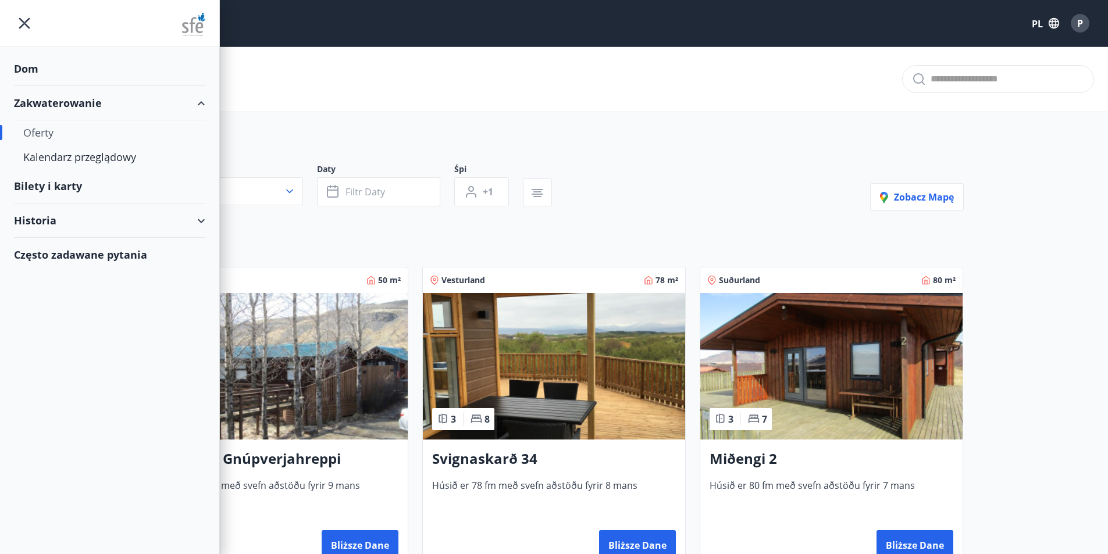
click at [44, 99] on font "Zakwaterowanie" at bounding box center [58, 103] width 88 height 14
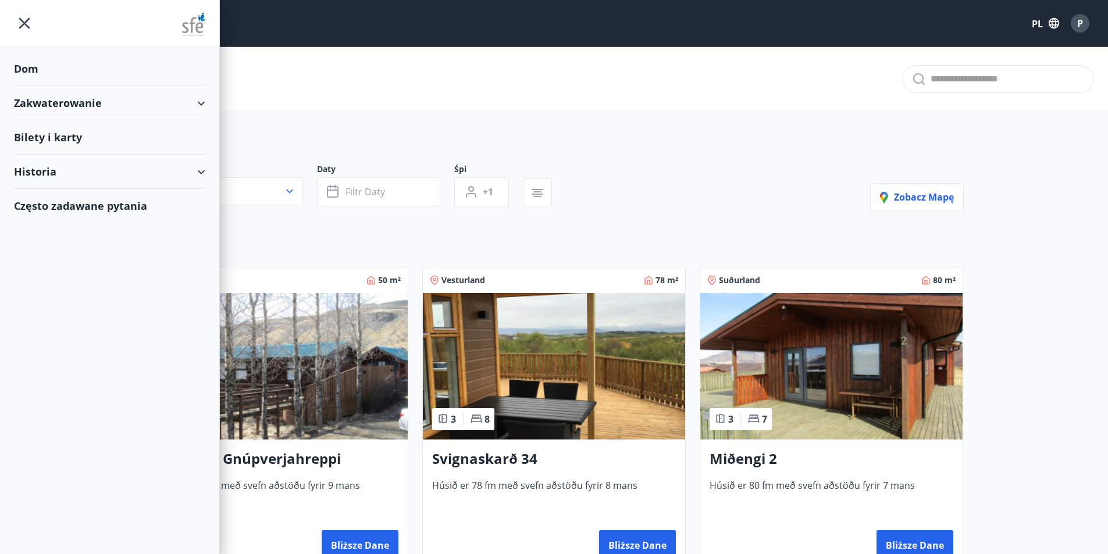
click at [44, 99] on font "Zakwaterowanie" at bounding box center [58, 103] width 88 height 14
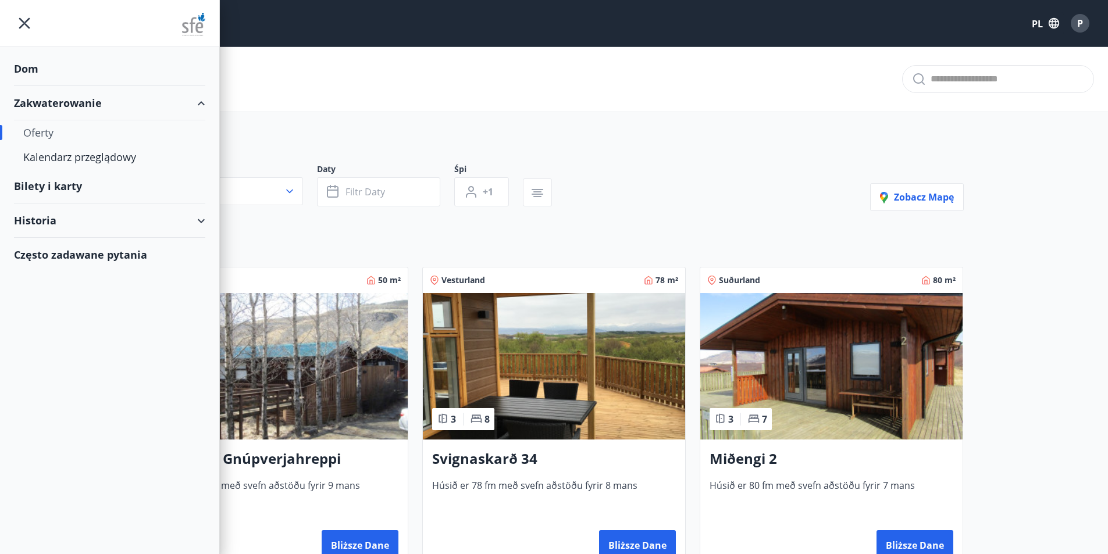
click at [42, 130] on font "Oferty" at bounding box center [38, 133] width 30 height 14
click at [44, 132] on font "Oferty" at bounding box center [38, 133] width 30 height 14
click at [40, 129] on font "Oferty" at bounding box center [38, 133] width 30 height 14
click at [52, 162] on font "Kalendarz przeglądowy" at bounding box center [79, 157] width 113 height 14
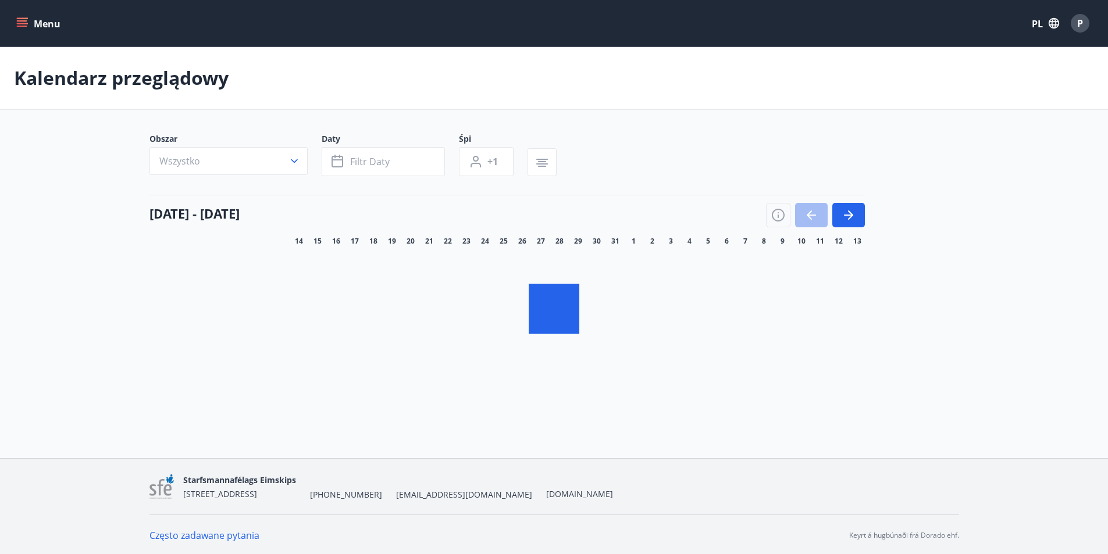
click at [41, 26] on font "Menu" at bounding box center [47, 23] width 27 height 13
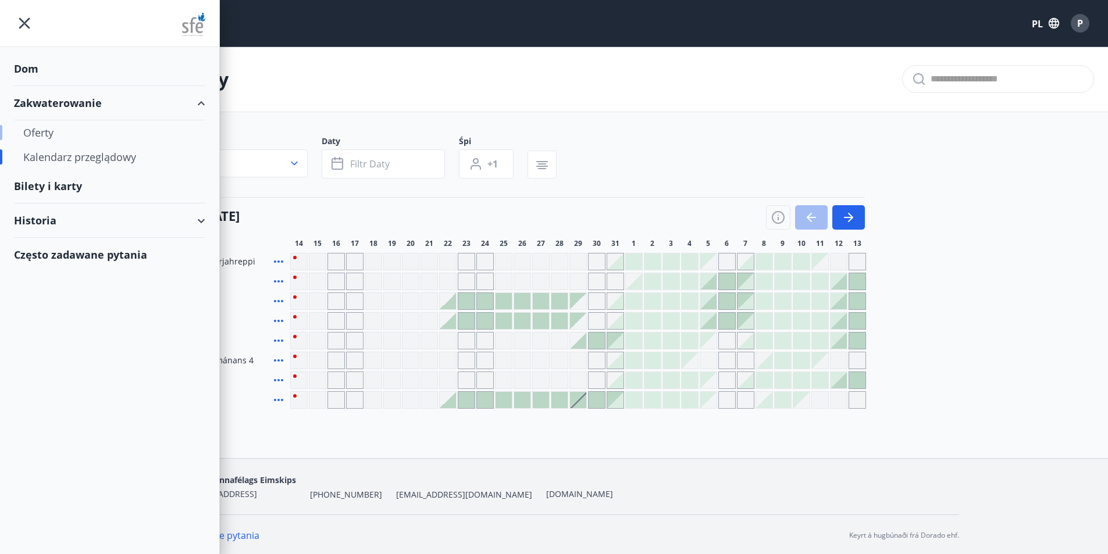
click at [40, 132] on font "Oferty" at bounding box center [38, 133] width 30 height 14
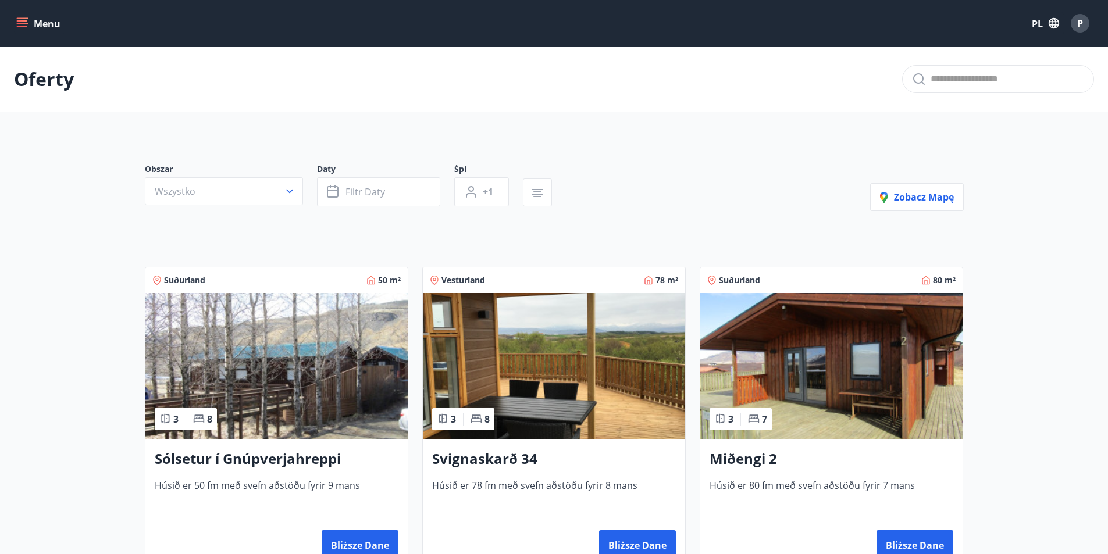
click at [17, 1] on div "Menu PL P" at bounding box center [554, 23] width 1108 height 47
click at [24, 23] on icon "menu" at bounding box center [22, 23] width 12 height 12
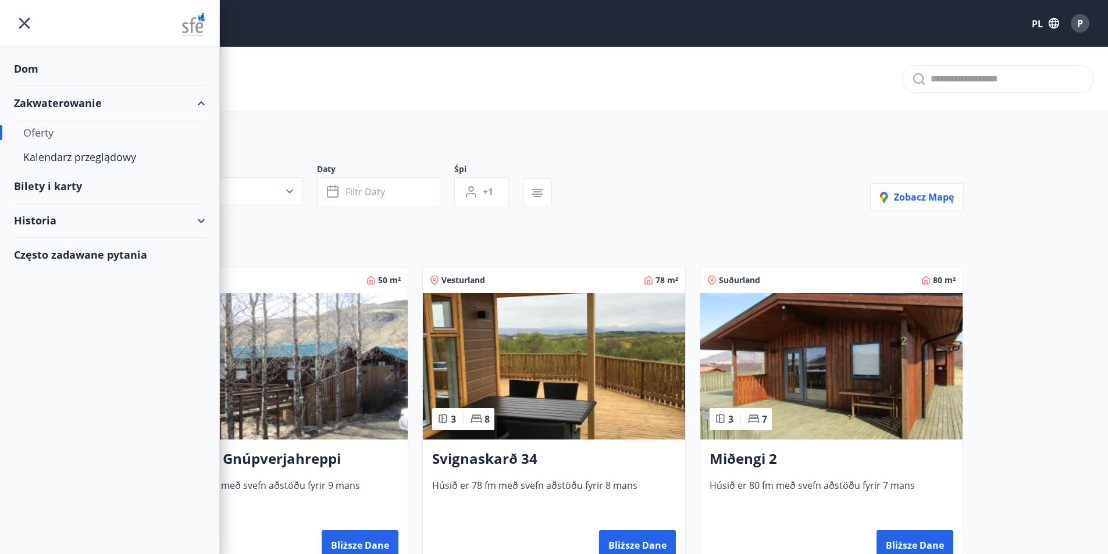
click at [23, 70] on font "Dom" at bounding box center [26, 69] width 24 height 14
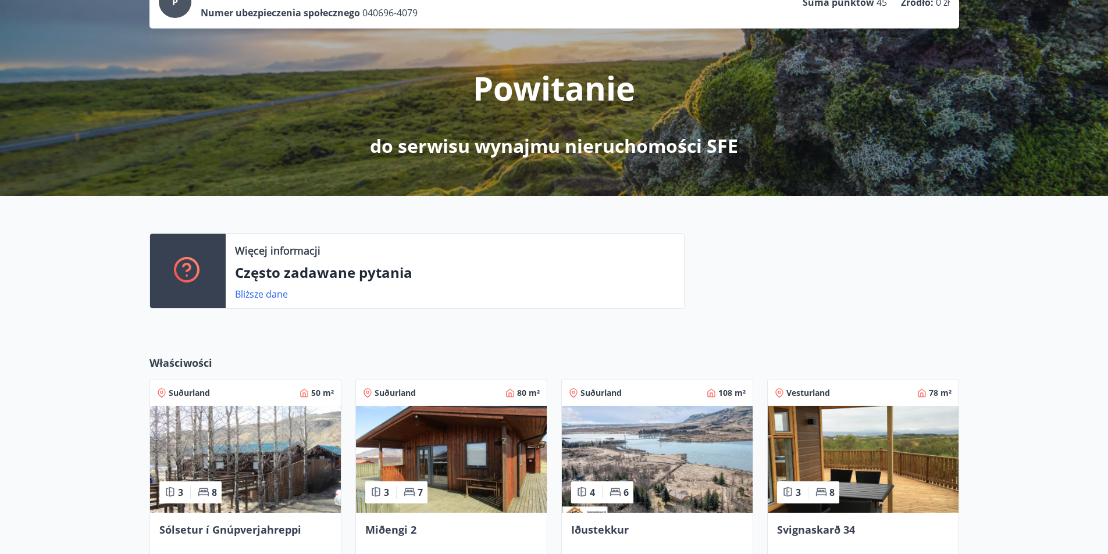
scroll to position [307, 0]
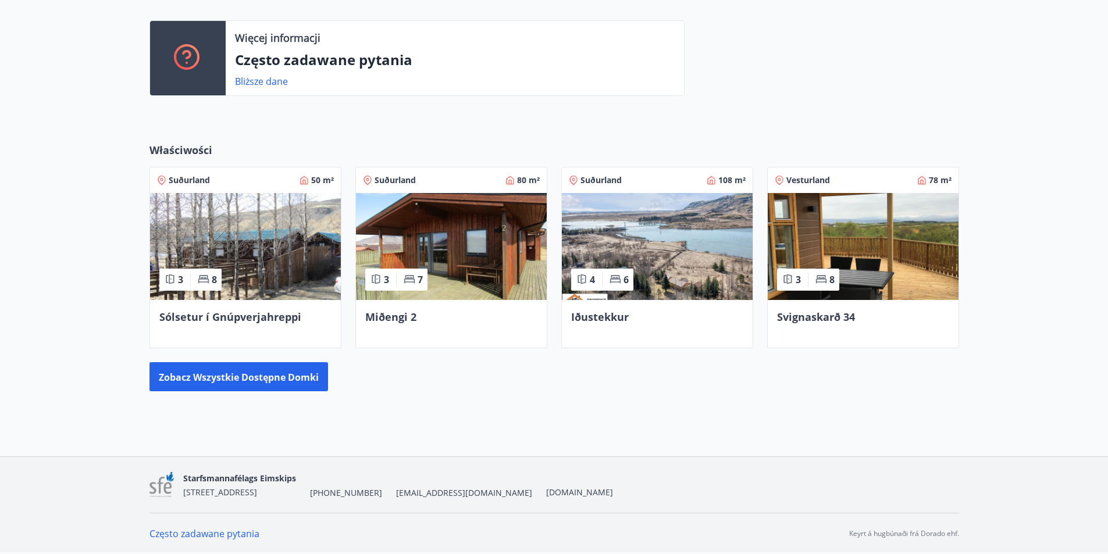
click at [450, 237] on img at bounding box center [451, 246] width 191 height 107
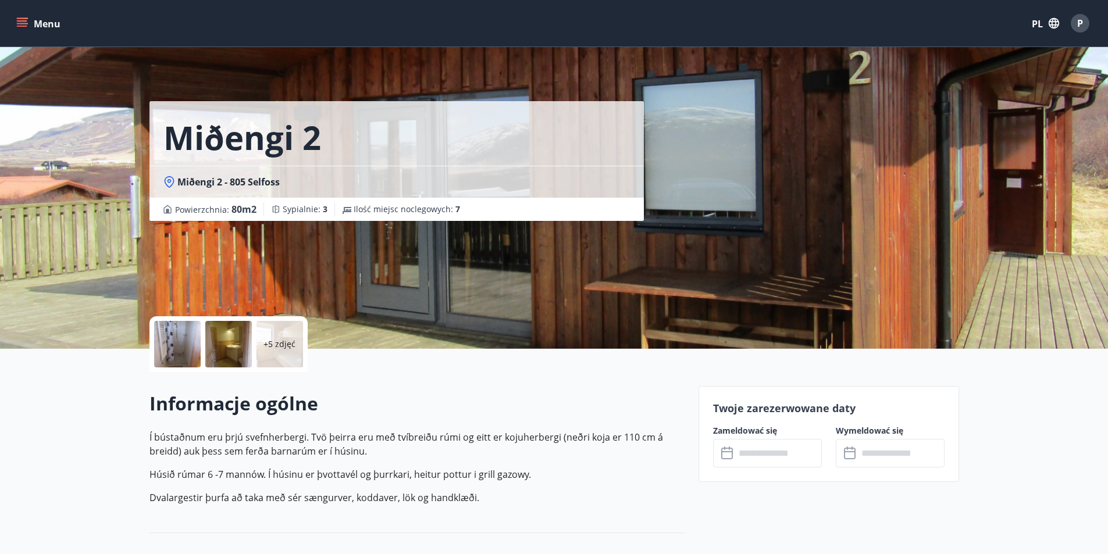
click at [191, 349] on div at bounding box center [177, 344] width 47 height 47
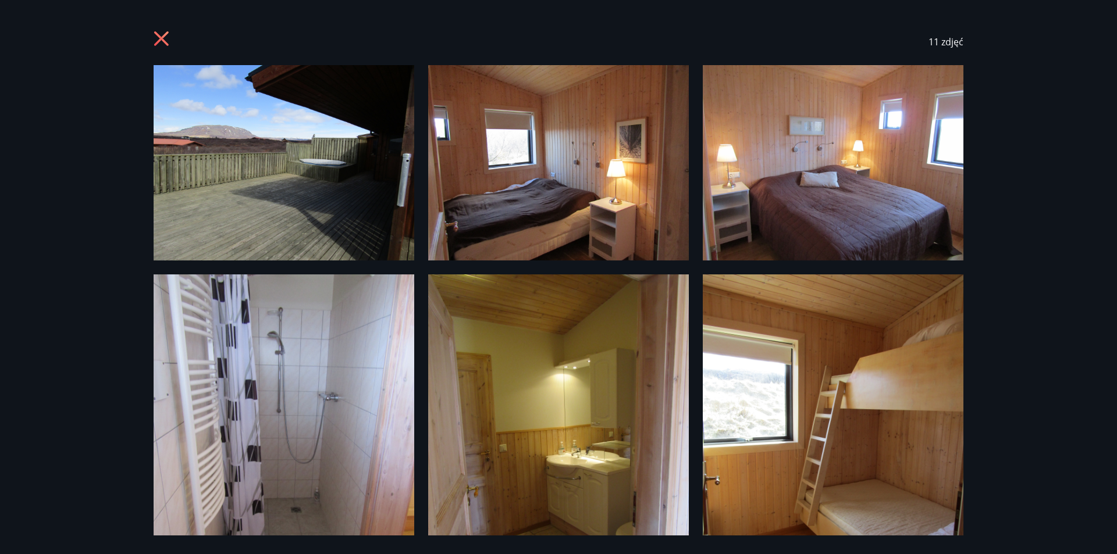
click at [167, 40] on icon at bounding box center [163, 40] width 19 height 19
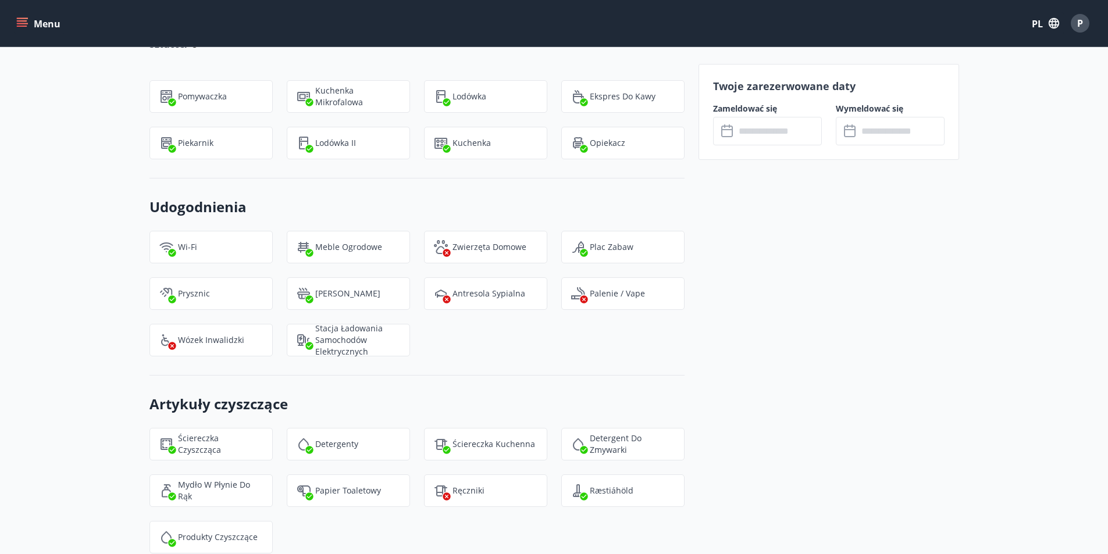
scroll to position [1163, 0]
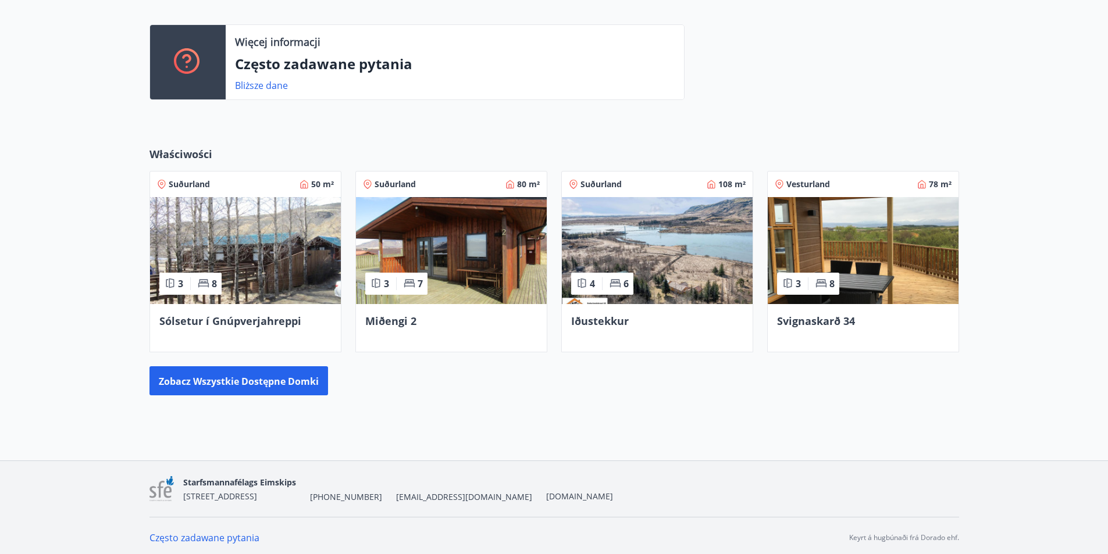
scroll to position [307, 0]
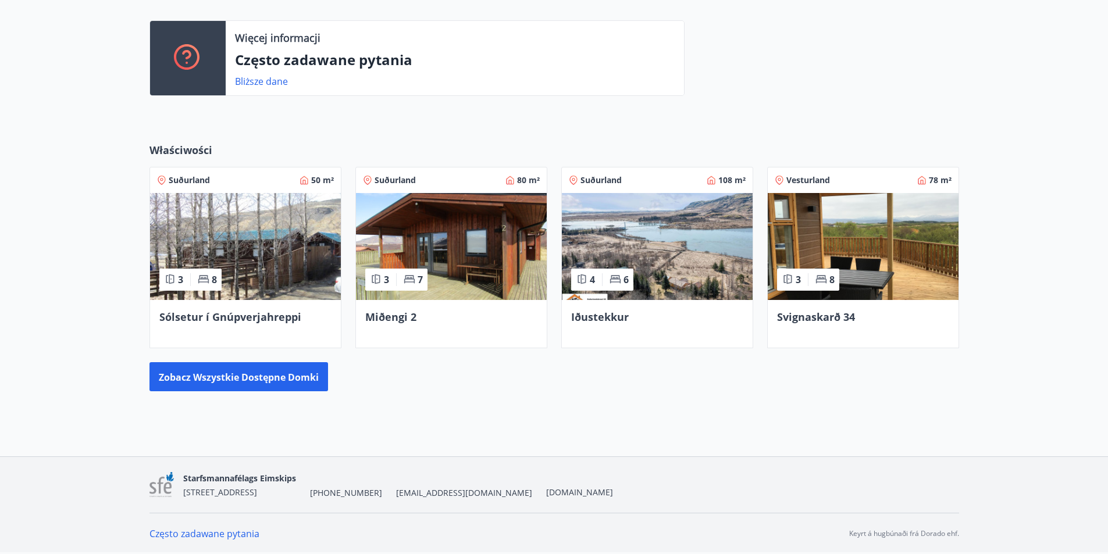
click at [845, 246] on img at bounding box center [863, 246] width 191 height 107
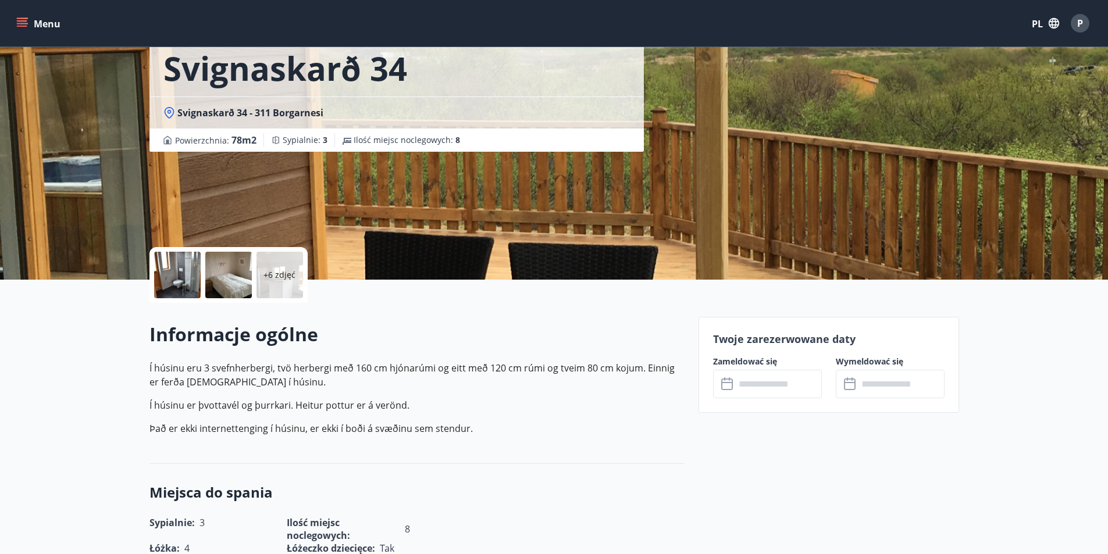
scroll to position [116, 0]
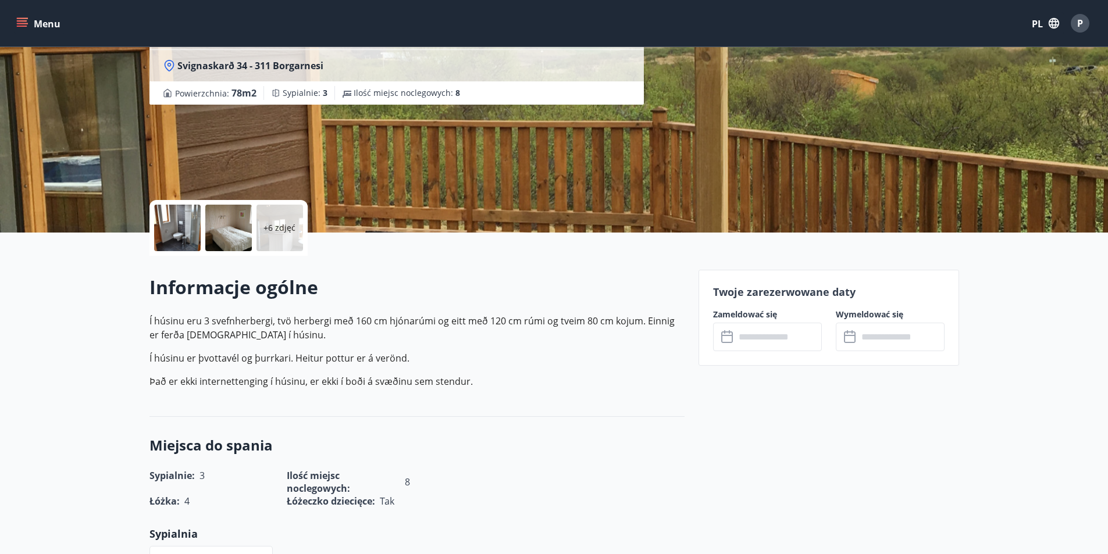
click at [187, 223] on div at bounding box center [177, 228] width 47 height 47
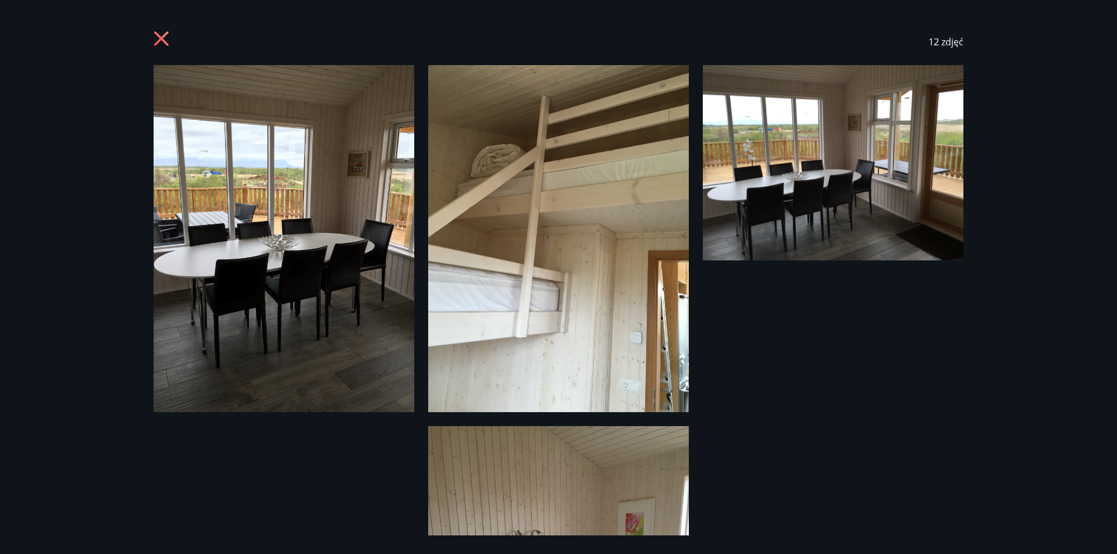
click at [938, 40] on font "12" at bounding box center [933, 41] width 10 height 13
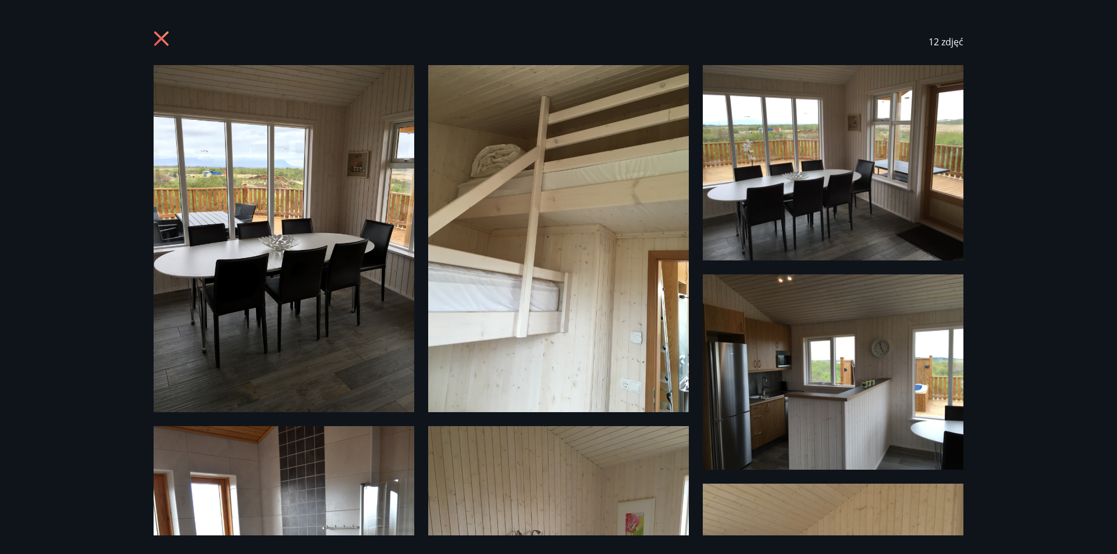
click at [166, 34] on icon at bounding box center [161, 38] width 15 height 15
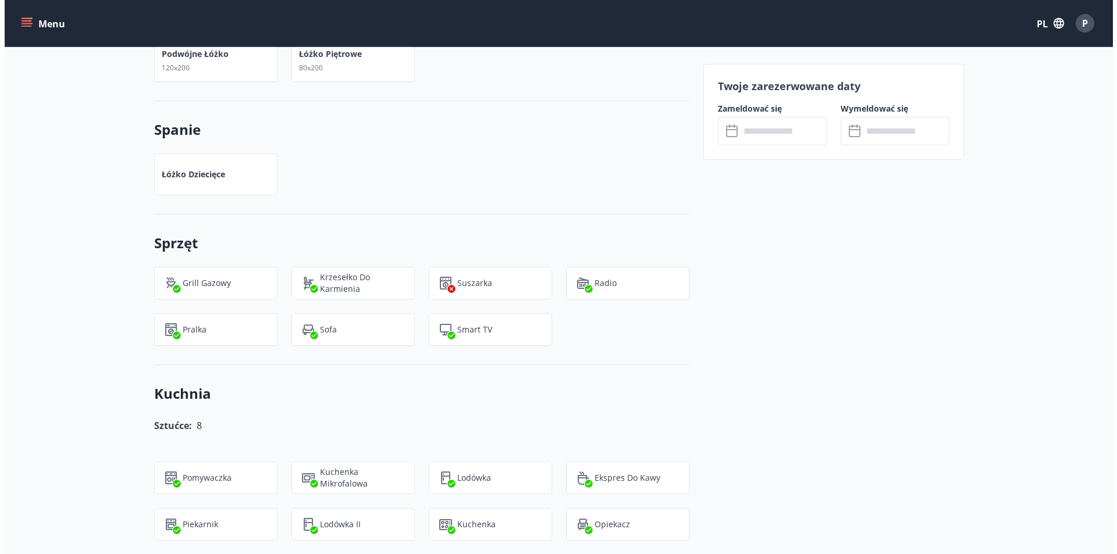
scroll to position [814, 0]
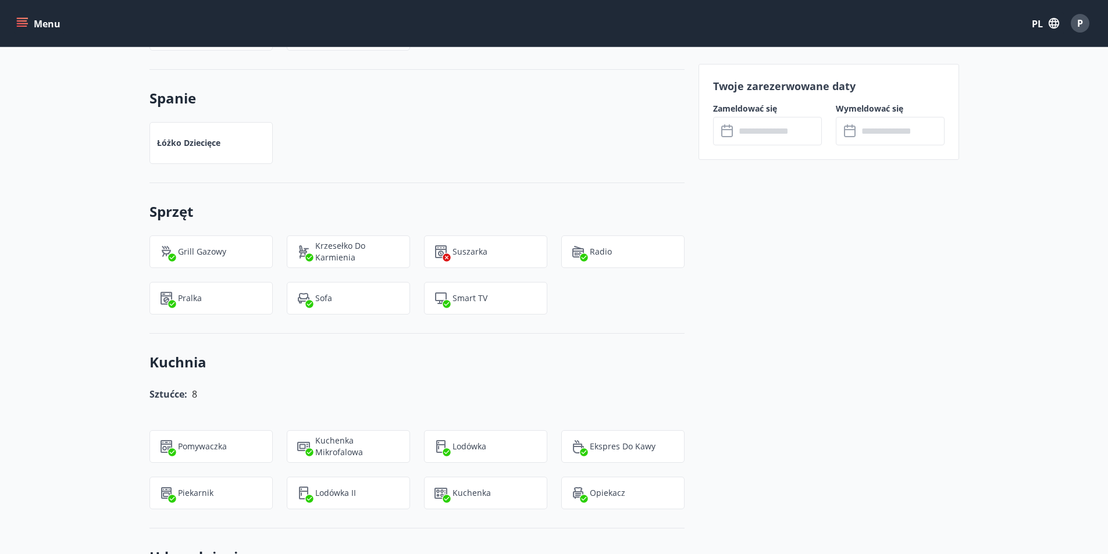
click at [1081, 34] on button "P" at bounding box center [1080, 23] width 28 height 28
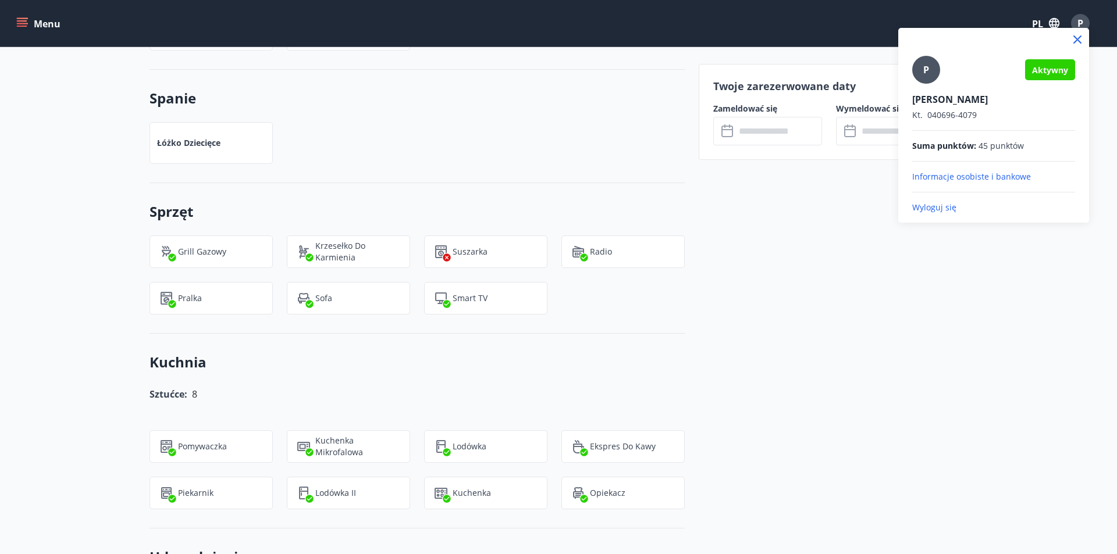
click at [972, 180] on font "Informacje osobiste i bankowe" at bounding box center [971, 176] width 119 height 11
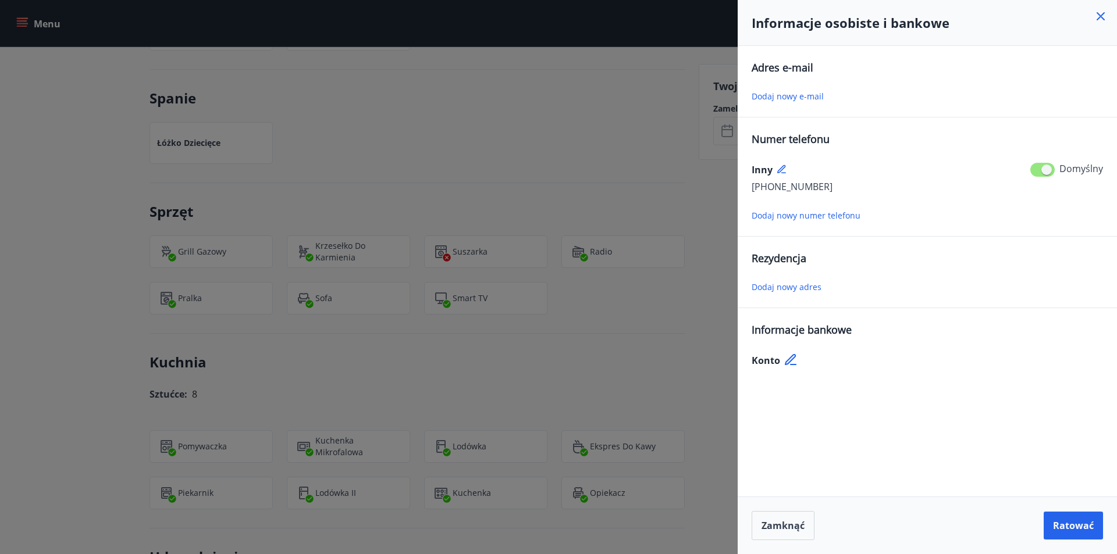
click at [1107, 16] on icon at bounding box center [1100, 16] width 14 height 14
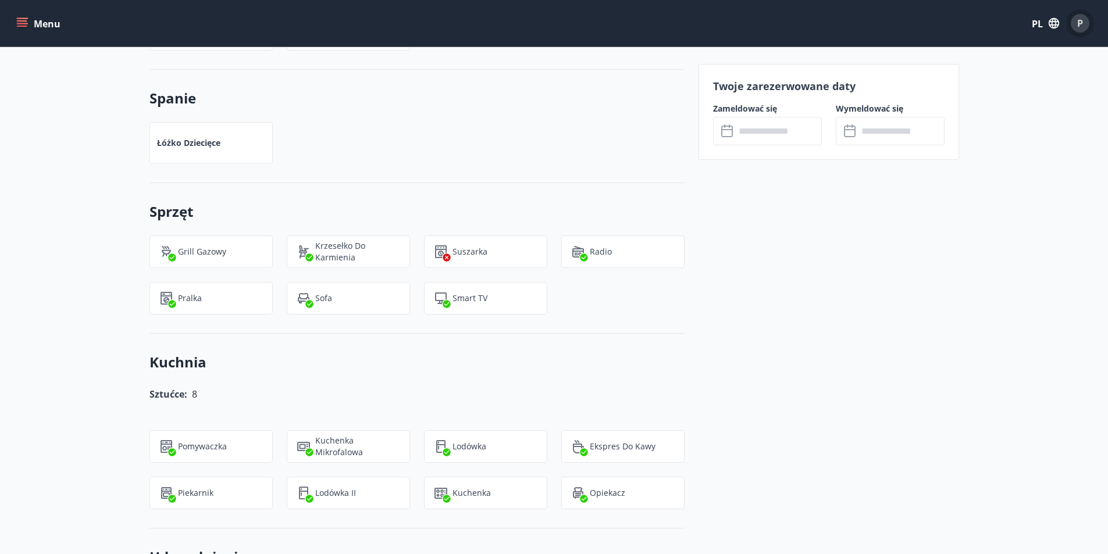
click at [1080, 21] on font "P" at bounding box center [1080, 23] width 6 height 13
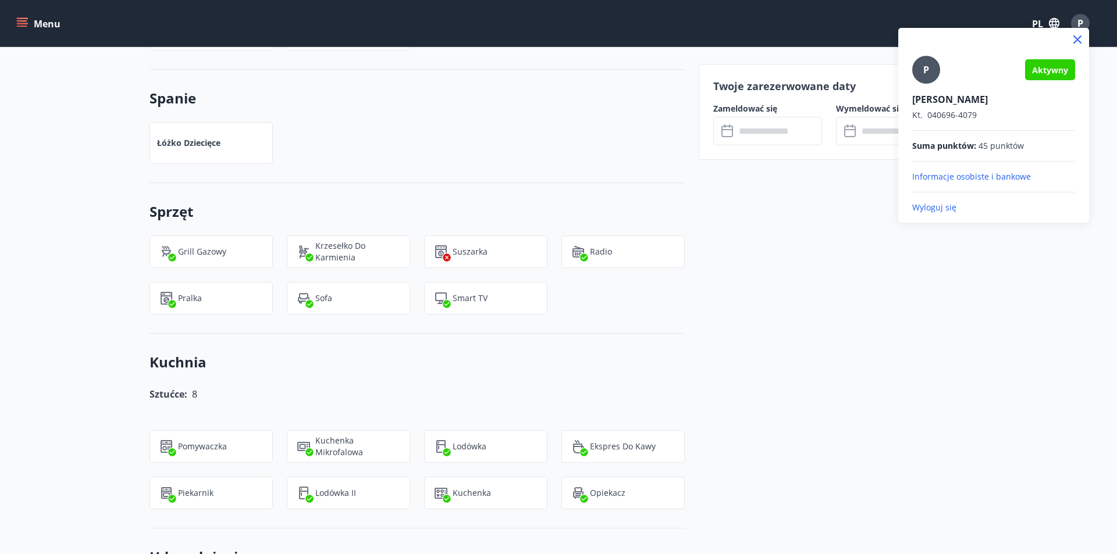
click at [960, 215] on div "P Aktywny [PERSON_NAME] Kt. 040696-4079 Suma punktów : 45 punktów Informacje os…" at bounding box center [993, 125] width 191 height 195
click at [930, 201] on div "P Aktywny [PERSON_NAME] Kt. 040696-4079 Suma punktów : 45 punktów Informacje os…" at bounding box center [993, 135] width 163 height 158
click at [931, 204] on font "Wyloguj się" at bounding box center [934, 207] width 44 height 11
